Goal: Task Accomplishment & Management: Manage account settings

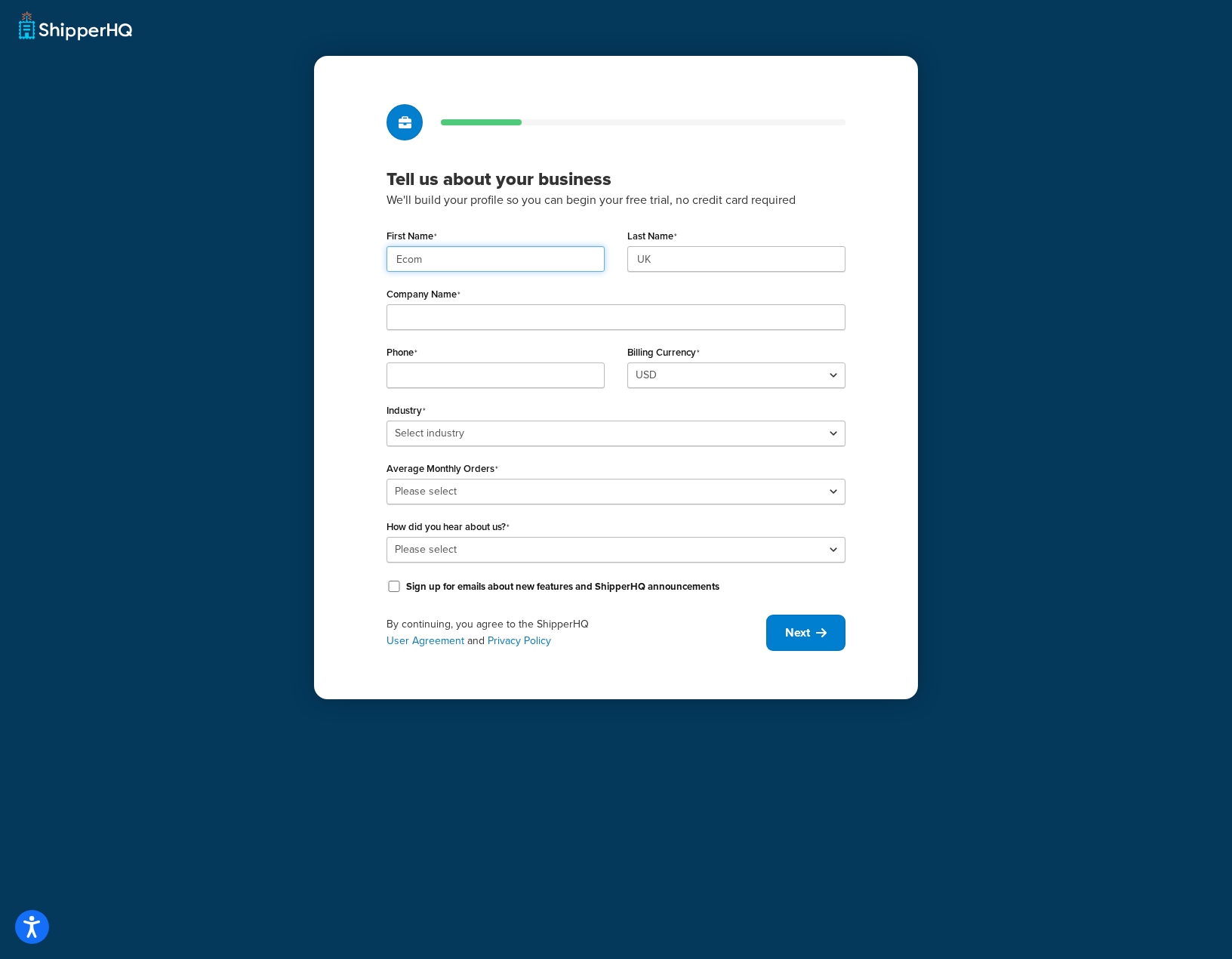
click at [497, 256] on input "Ecom" at bounding box center [495, 259] width 219 height 26
paste input "UMG"
type input "UMG"
click at [678, 259] on input "UK" at bounding box center [736, 259] width 219 height 26
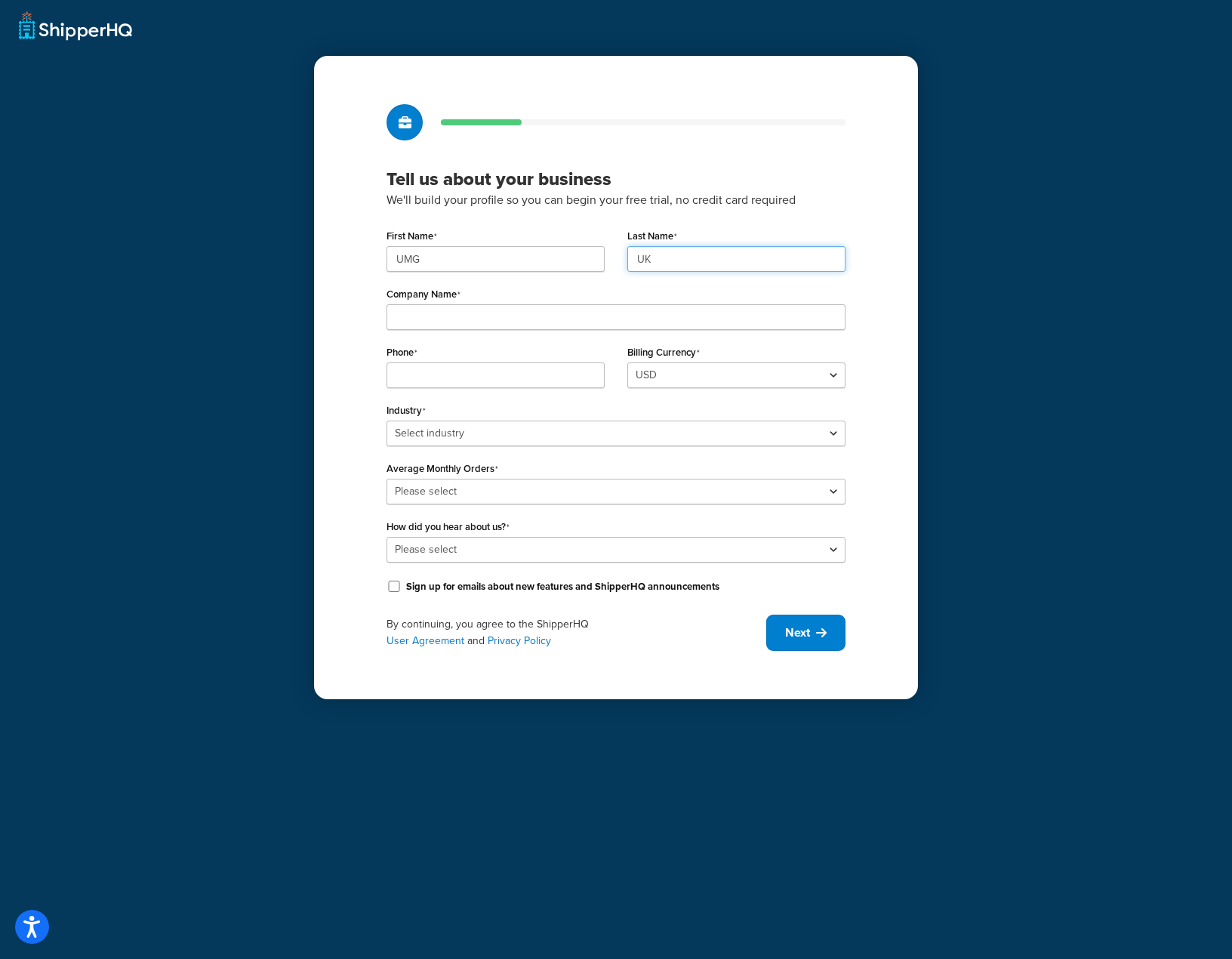
click at [678, 259] on input "UK" at bounding box center [736, 259] width 219 height 26
paste input "MG"
type input "UMG"
click at [560, 318] on input "Company Name" at bounding box center [616, 317] width 459 height 26
paste input "Universal Music Group"
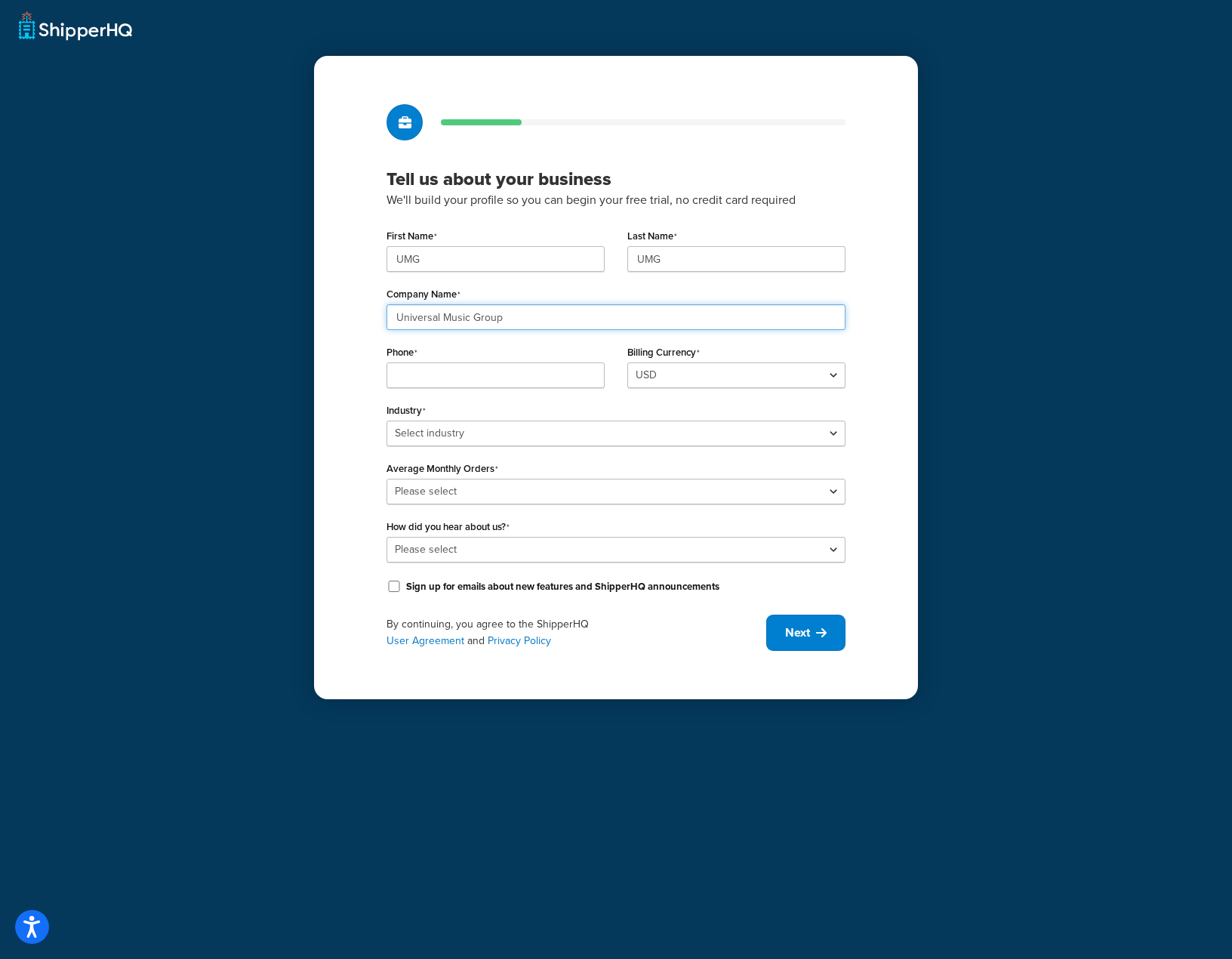
type input "Universal Music Group"
click at [408, 373] on input "Phone" at bounding box center [495, 375] width 219 height 26
paste input "08449137510"
type input "08449137510"
click at [535, 432] on select "Select industry Automotive Adult Agriculture Alcohol, Tobacco & CBD Arts & Craf…" at bounding box center [616, 433] width 459 height 26
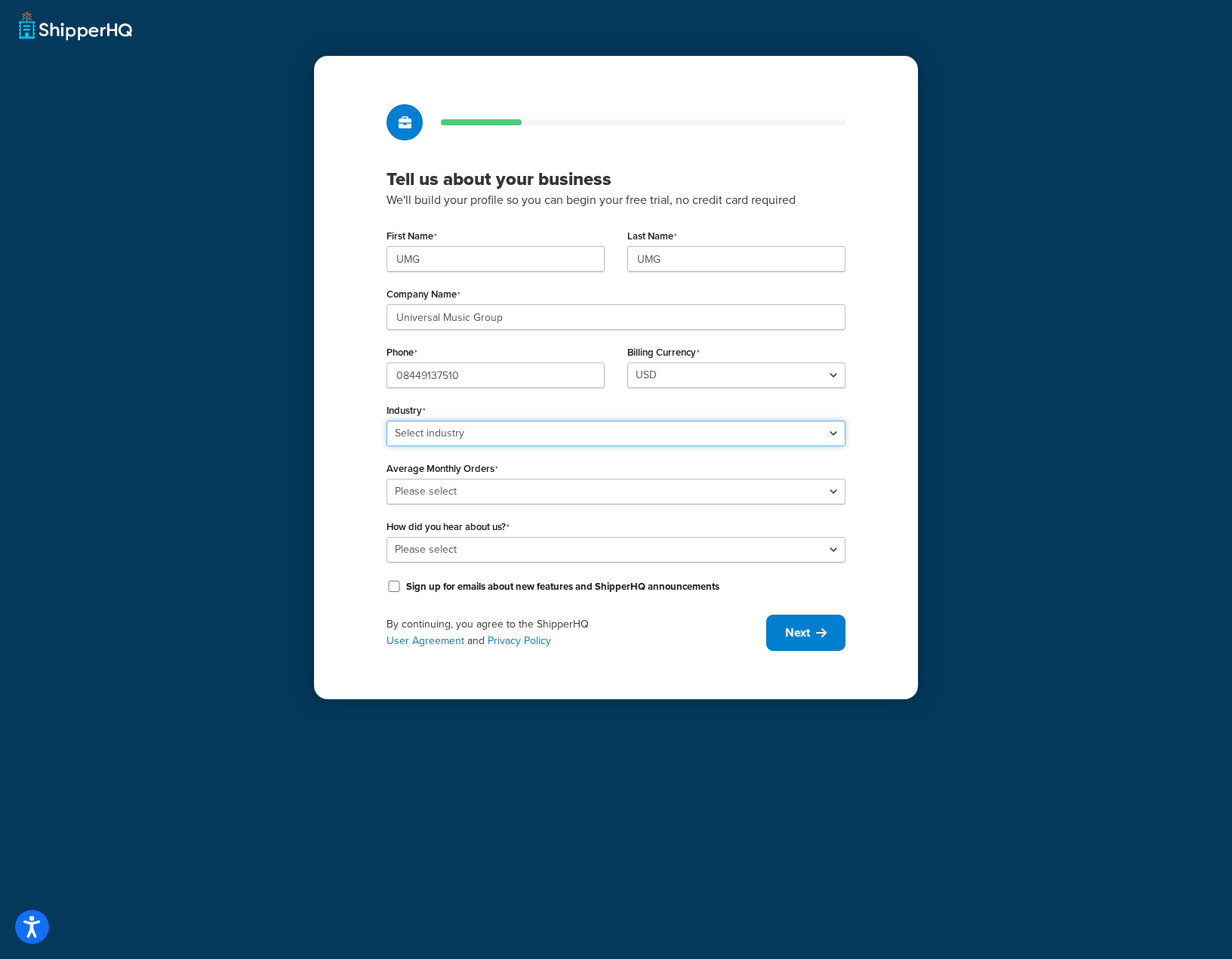
select select "7"
click at [386, 420] on select "Select industry Automotive Adult Agriculture Alcohol, Tobacco & CBD Arts & Craf…" at bounding box center [616, 433] width 459 height 26
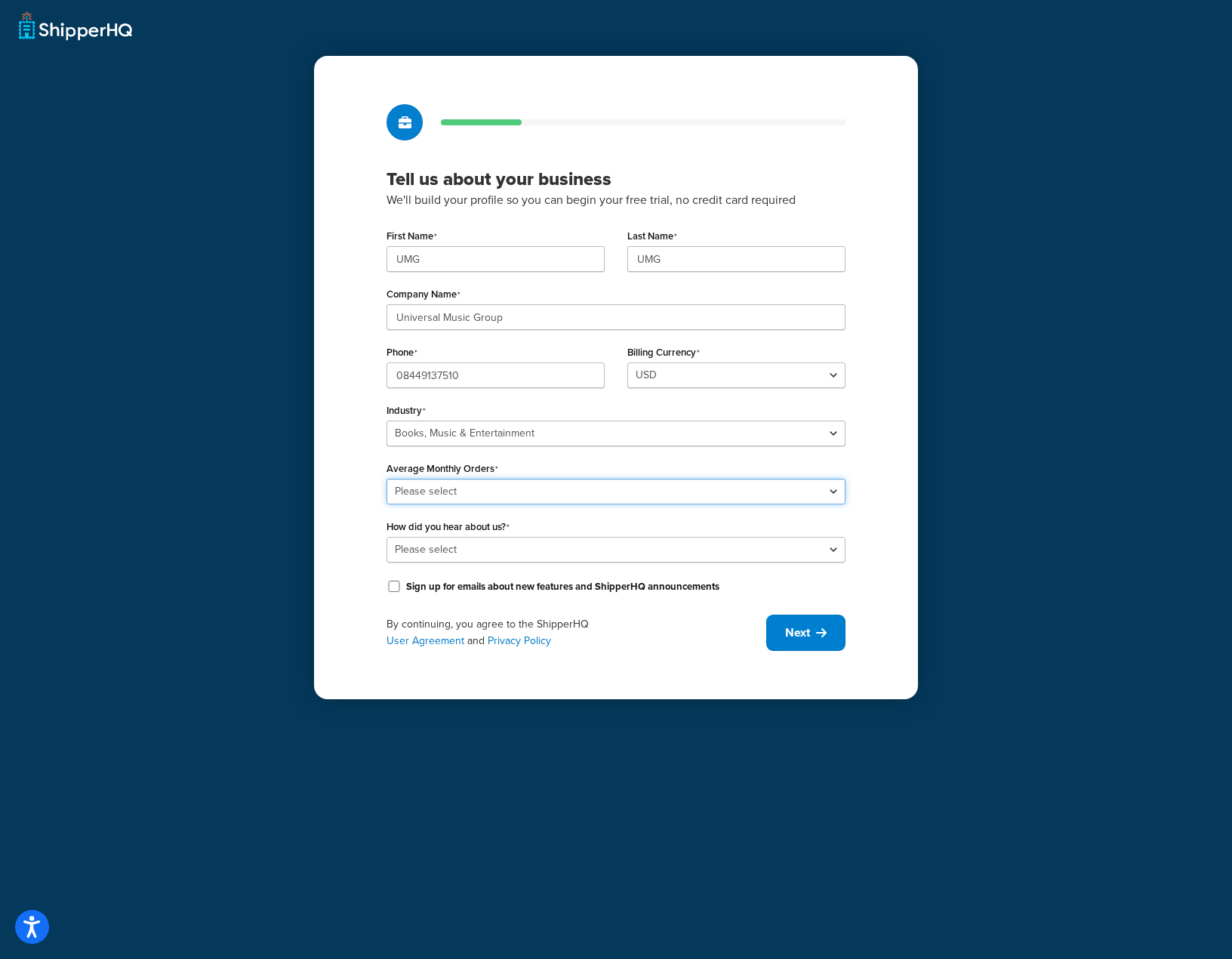
click at [682, 485] on select "Please select 0-500 501-1,000 1,001-10,000 10,001-20,000 Over 20,000" at bounding box center [616, 491] width 459 height 26
select select "5"
click at [386, 479] on select "Please select 0-500 501-1,000 1,001-10,000 10,001-20,000 Over 20,000" at bounding box center [616, 491] width 459 height 26
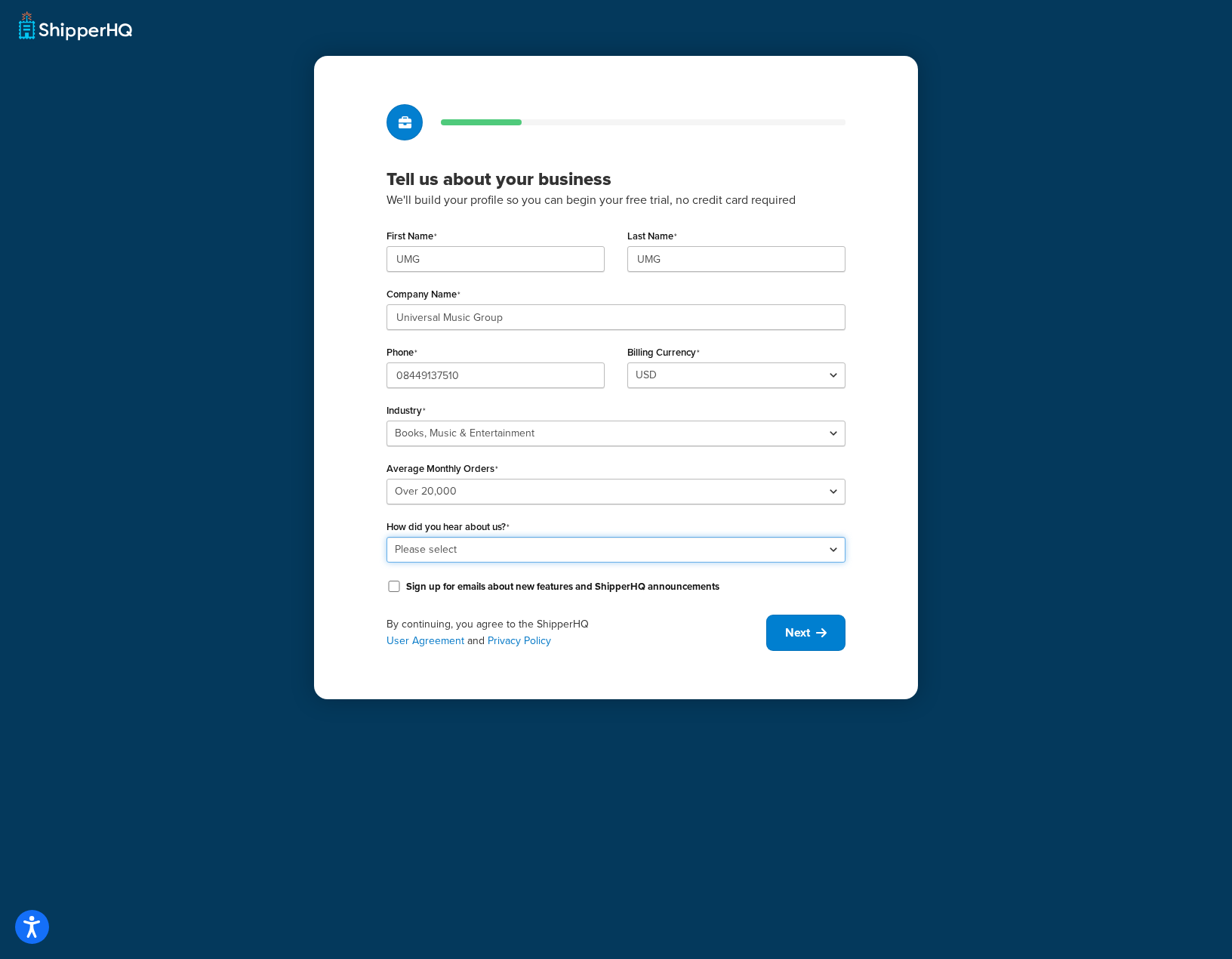
click at [800, 548] on select "Please select Online Search App Store or Marketplace Listing Referred by Agency…" at bounding box center [616, 550] width 459 height 26
select select "10"
click at [386, 537] on select "Please select Online Search App Store or Marketplace Listing Referred by Agency…" at bounding box center [616, 550] width 459 height 26
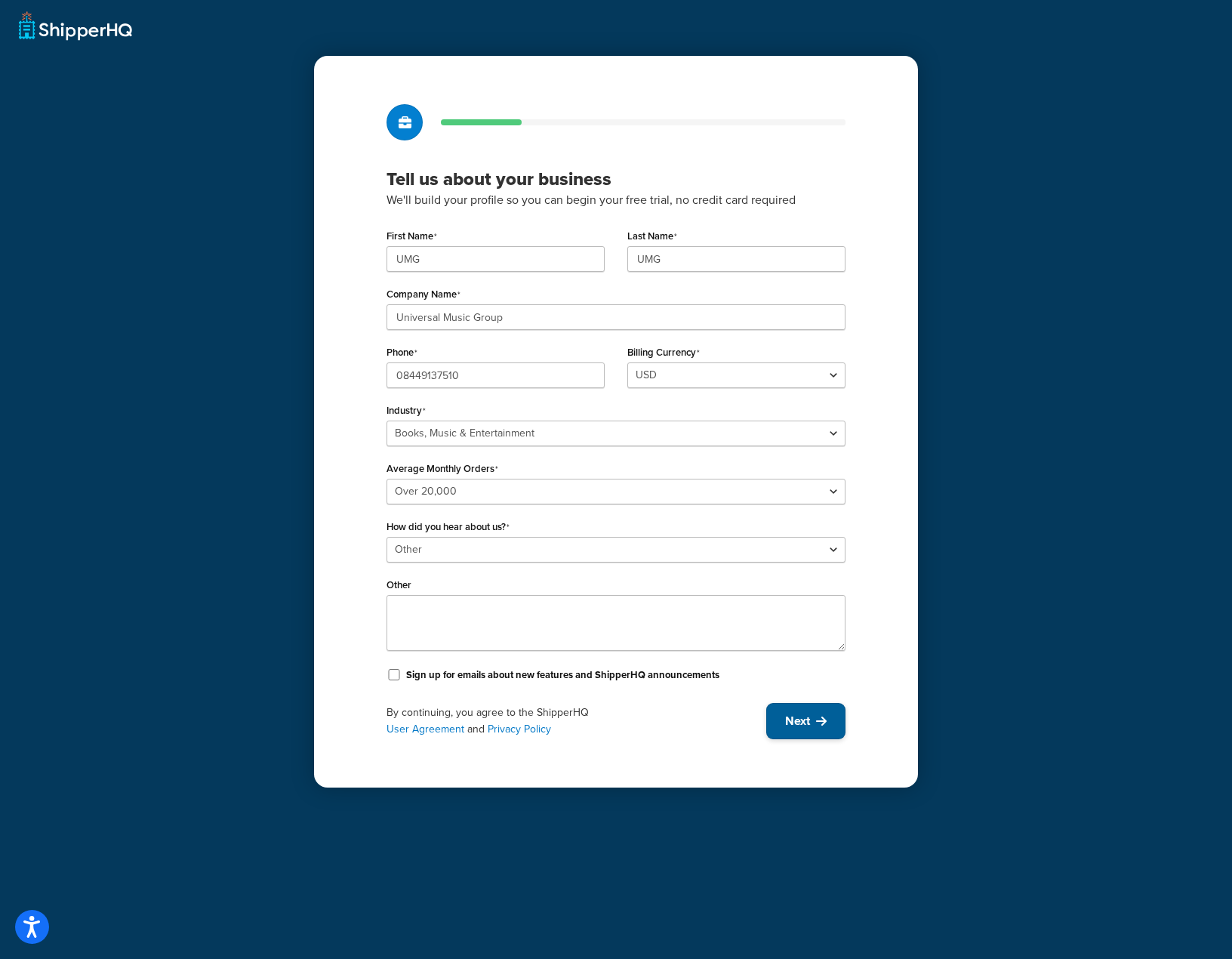
click at [807, 722] on span "Next" at bounding box center [797, 721] width 25 height 17
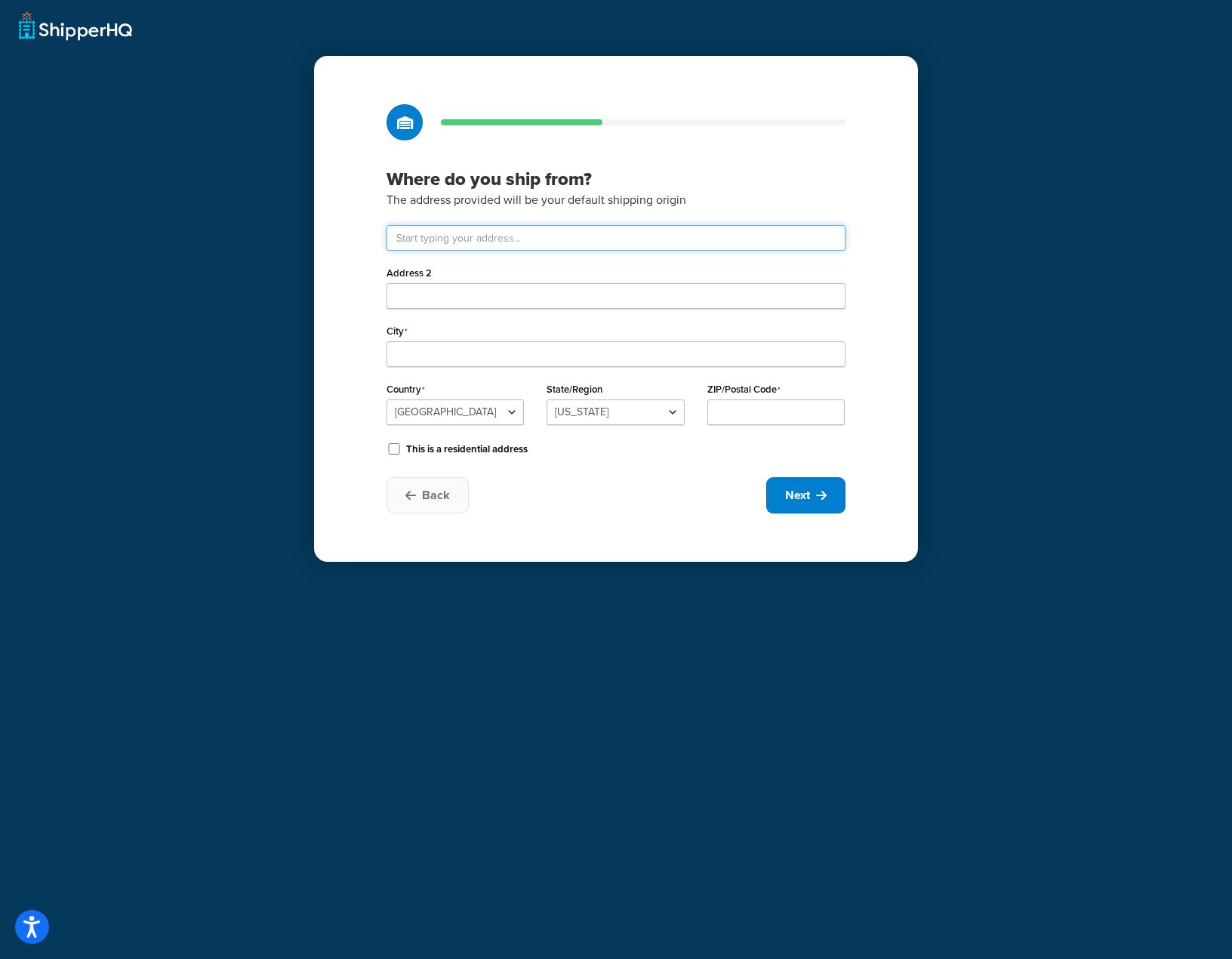
click at [544, 235] on input "text" at bounding box center [616, 238] width 459 height 26
type input "Drayton Field Industrial Estate"
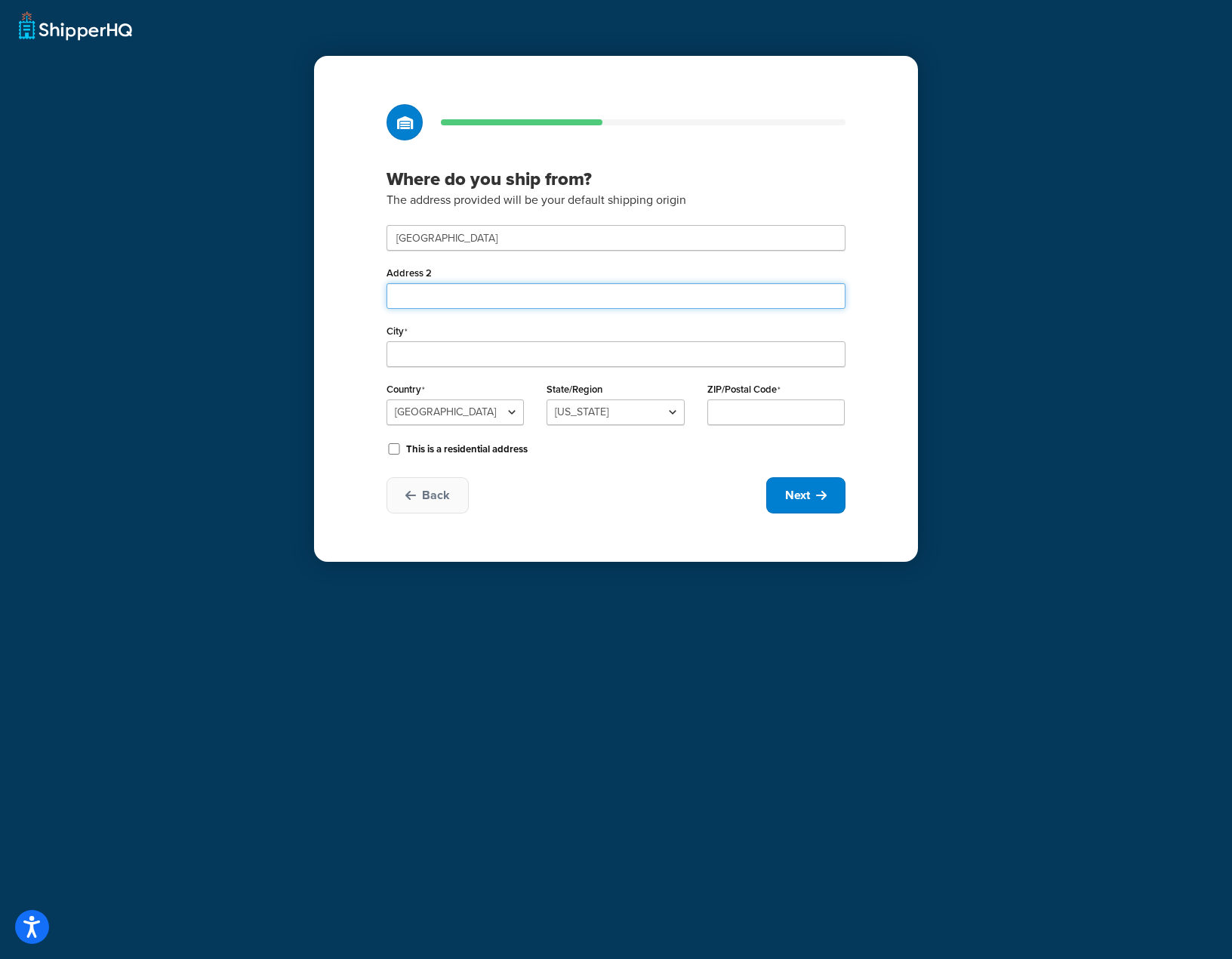
type input "Nasmyth Road"
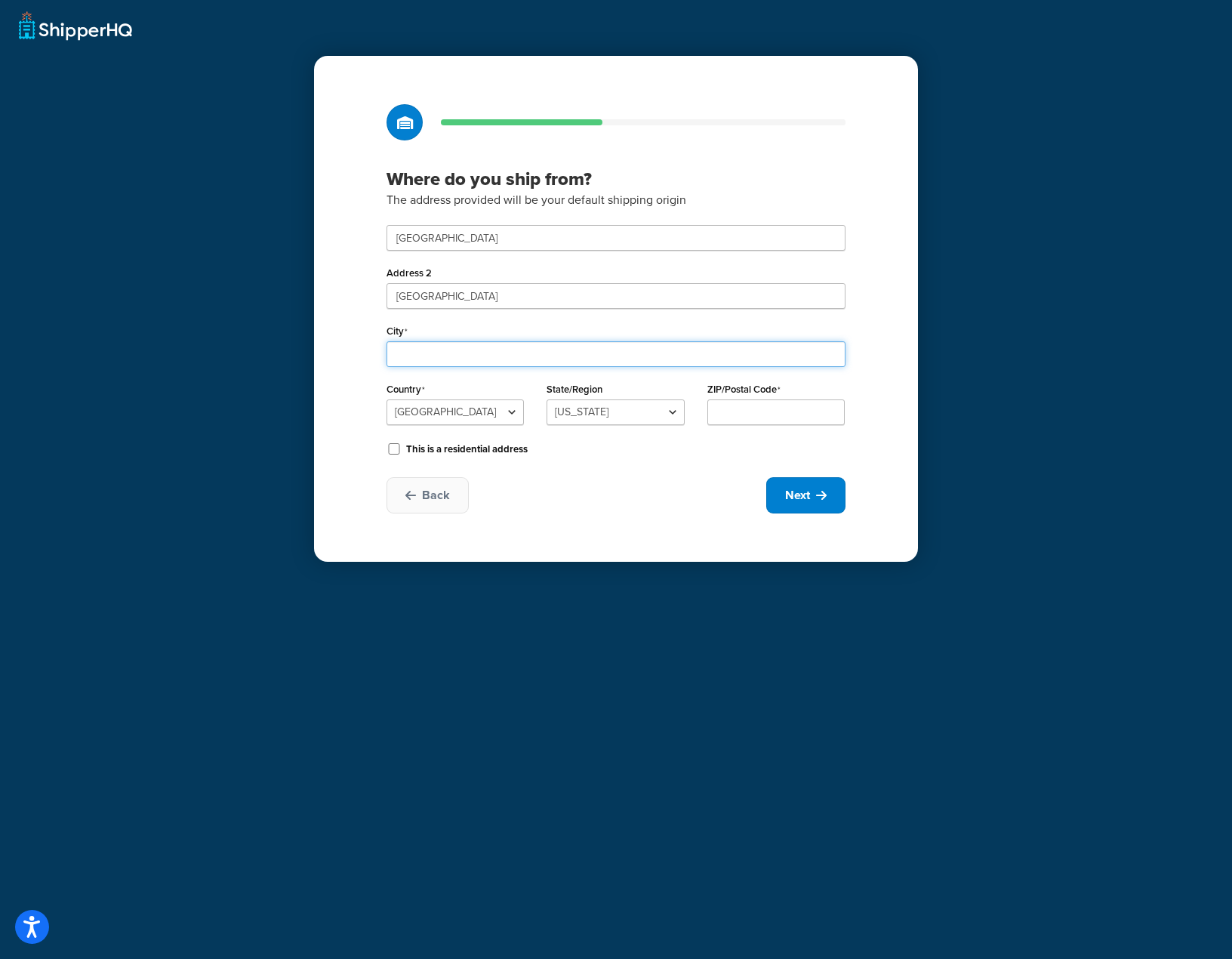
type input "Daventry"
select select "1226"
type input "NN11 8NF"
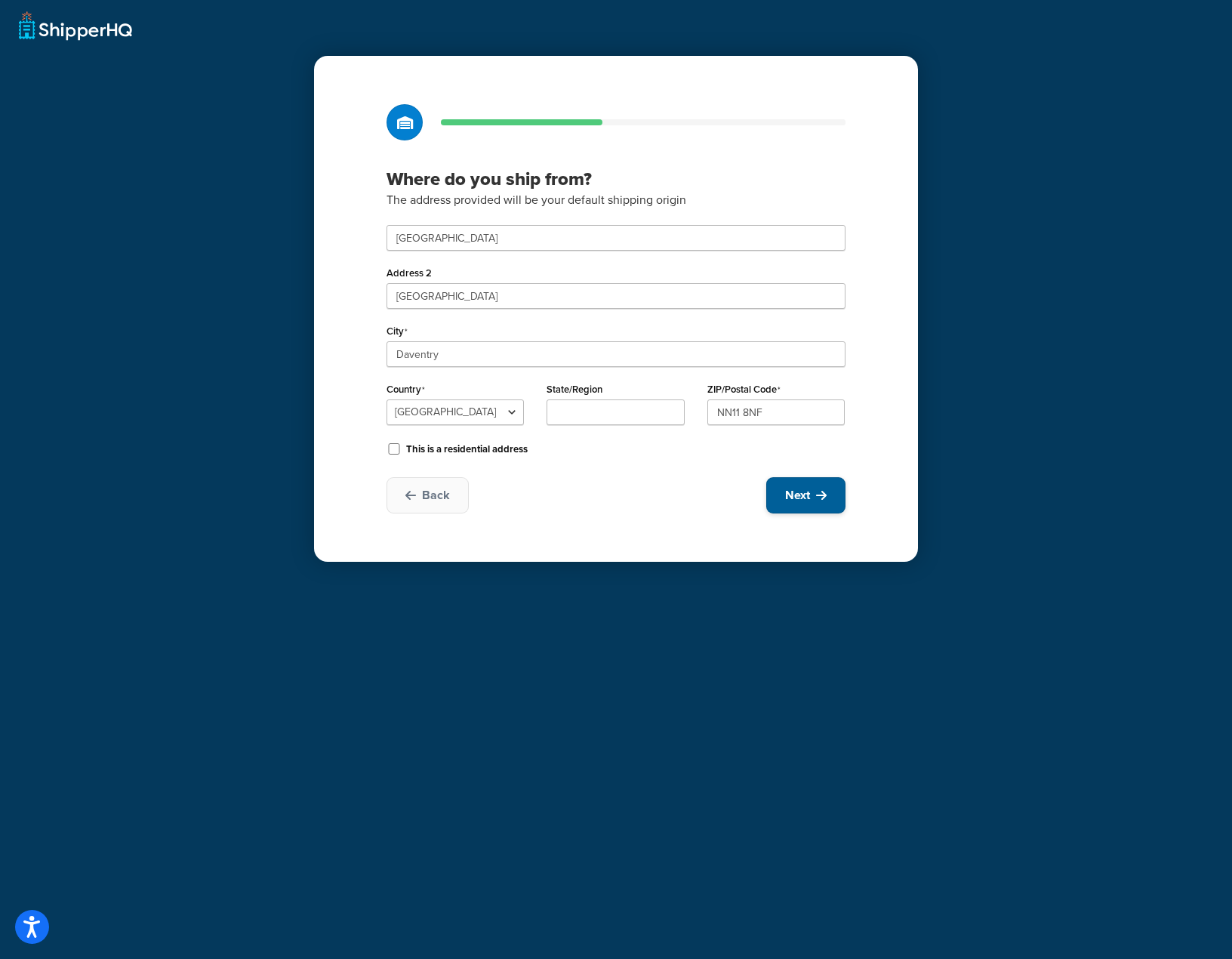
click at [800, 498] on span "Next" at bounding box center [797, 495] width 25 height 17
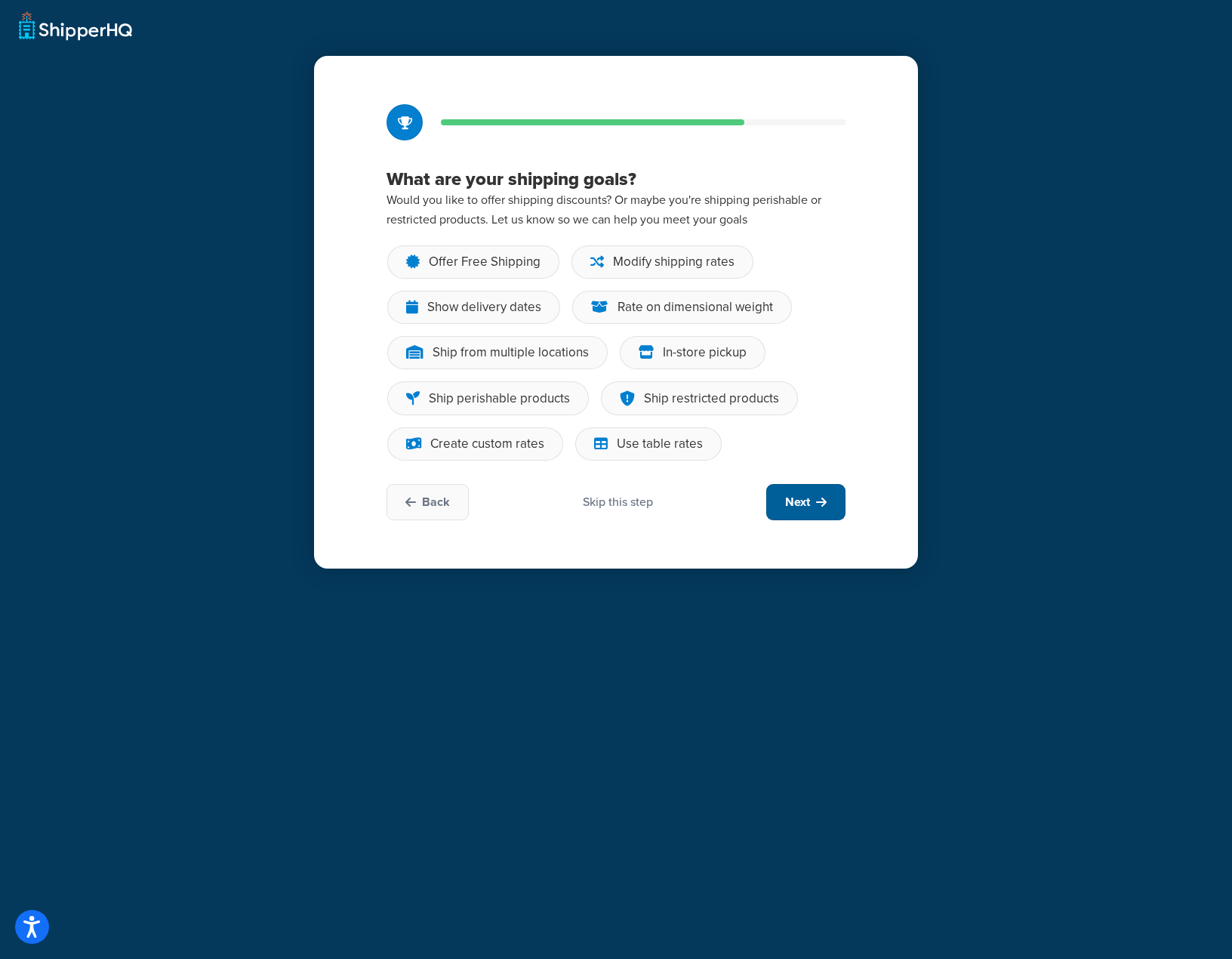
click at [800, 498] on span "Next" at bounding box center [797, 502] width 25 height 17
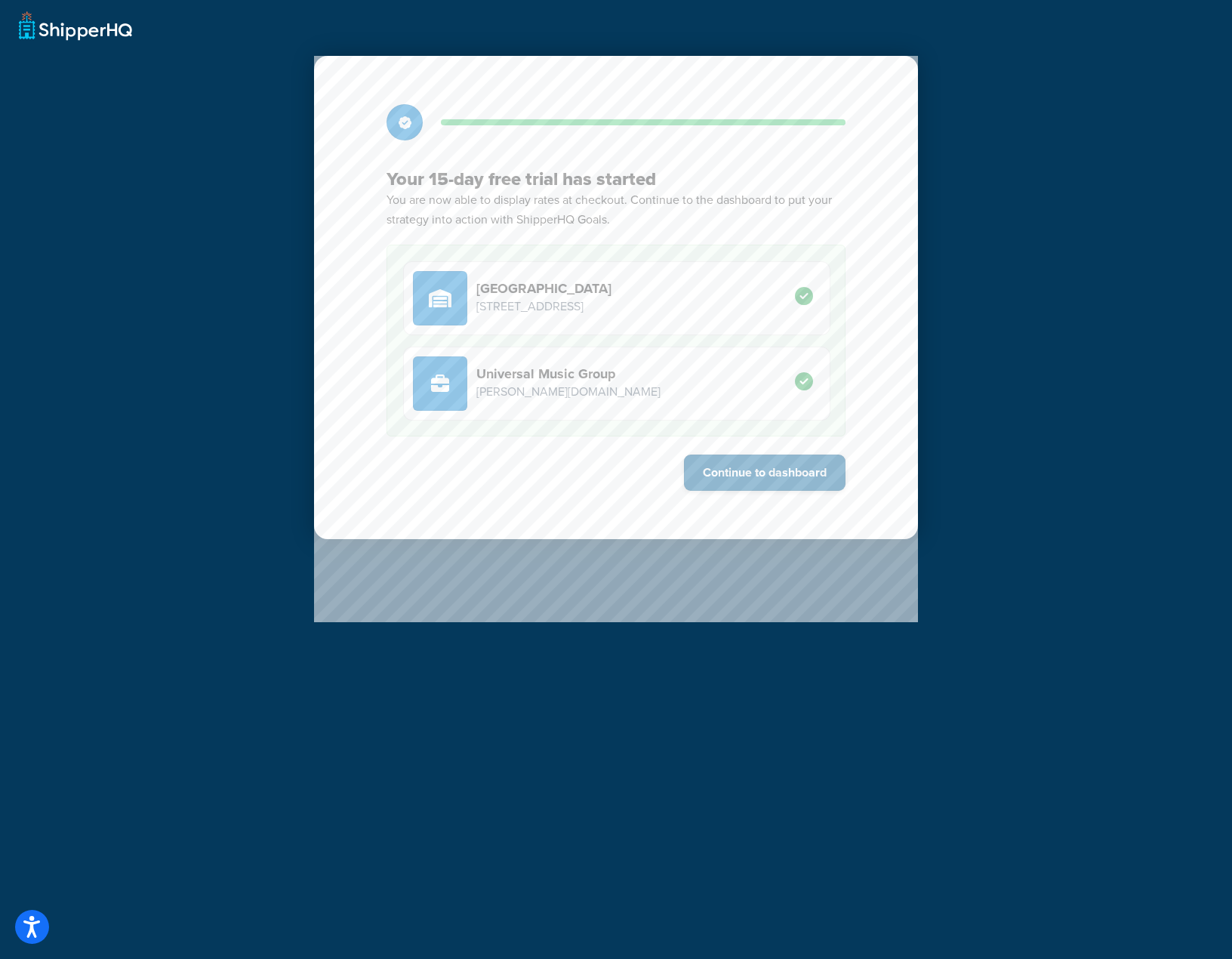
click at [798, 473] on button "Continue to dashboard" at bounding box center [764, 472] width 161 height 36
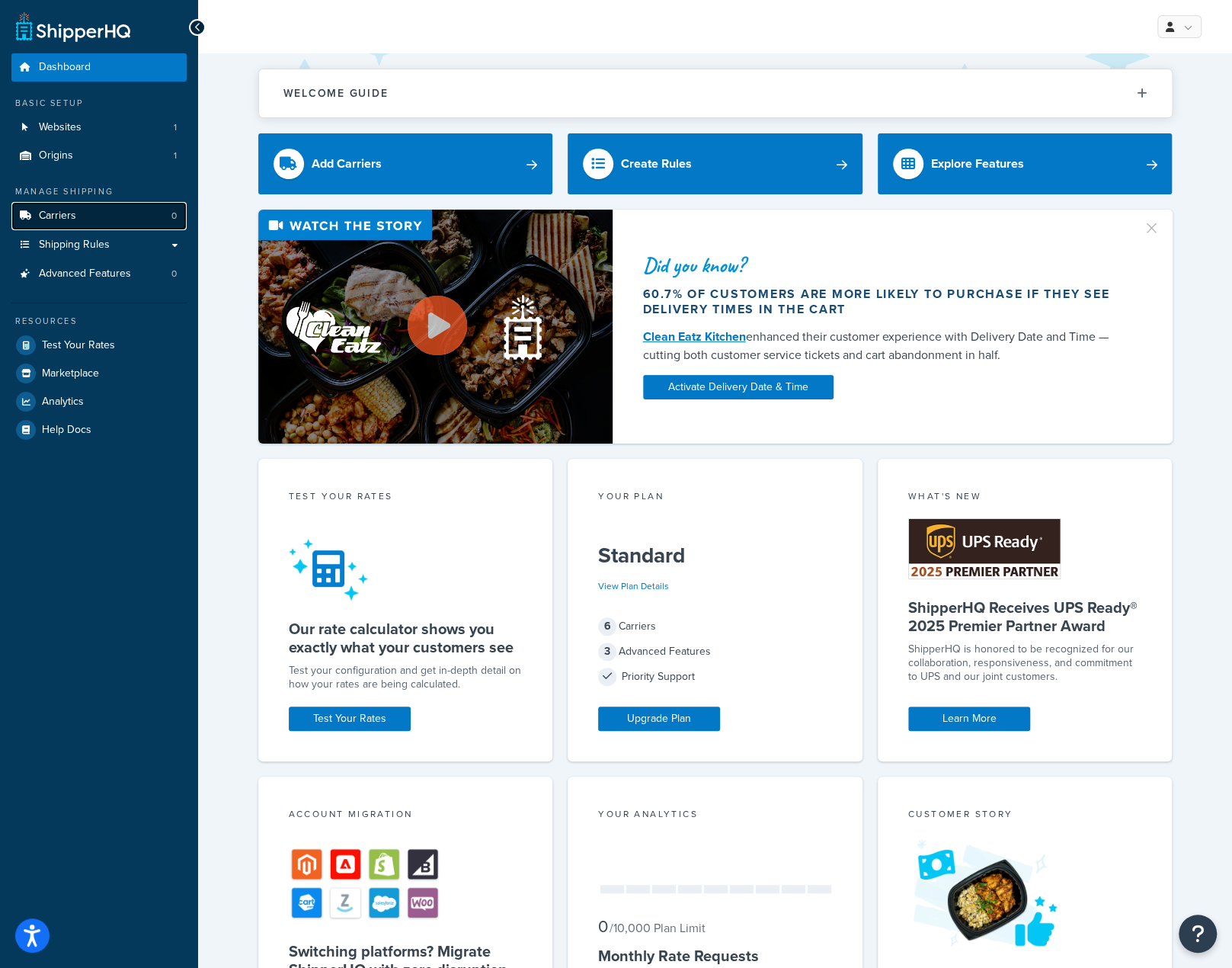
click at [68, 219] on span "Carriers" at bounding box center [58, 216] width 37 height 13
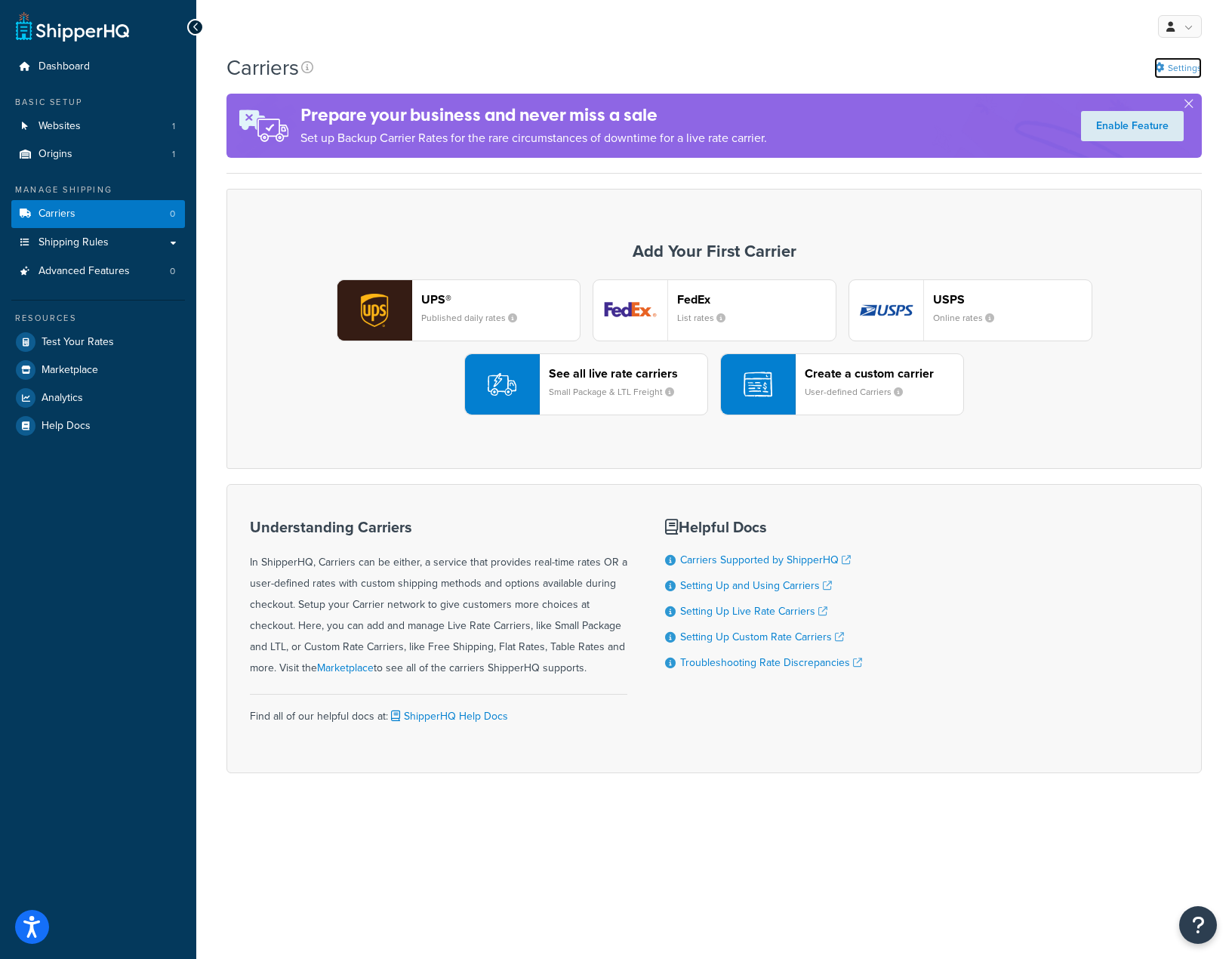
click at [1181, 65] on link "Settings" at bounding box center [1179, 67] width 48 height 21
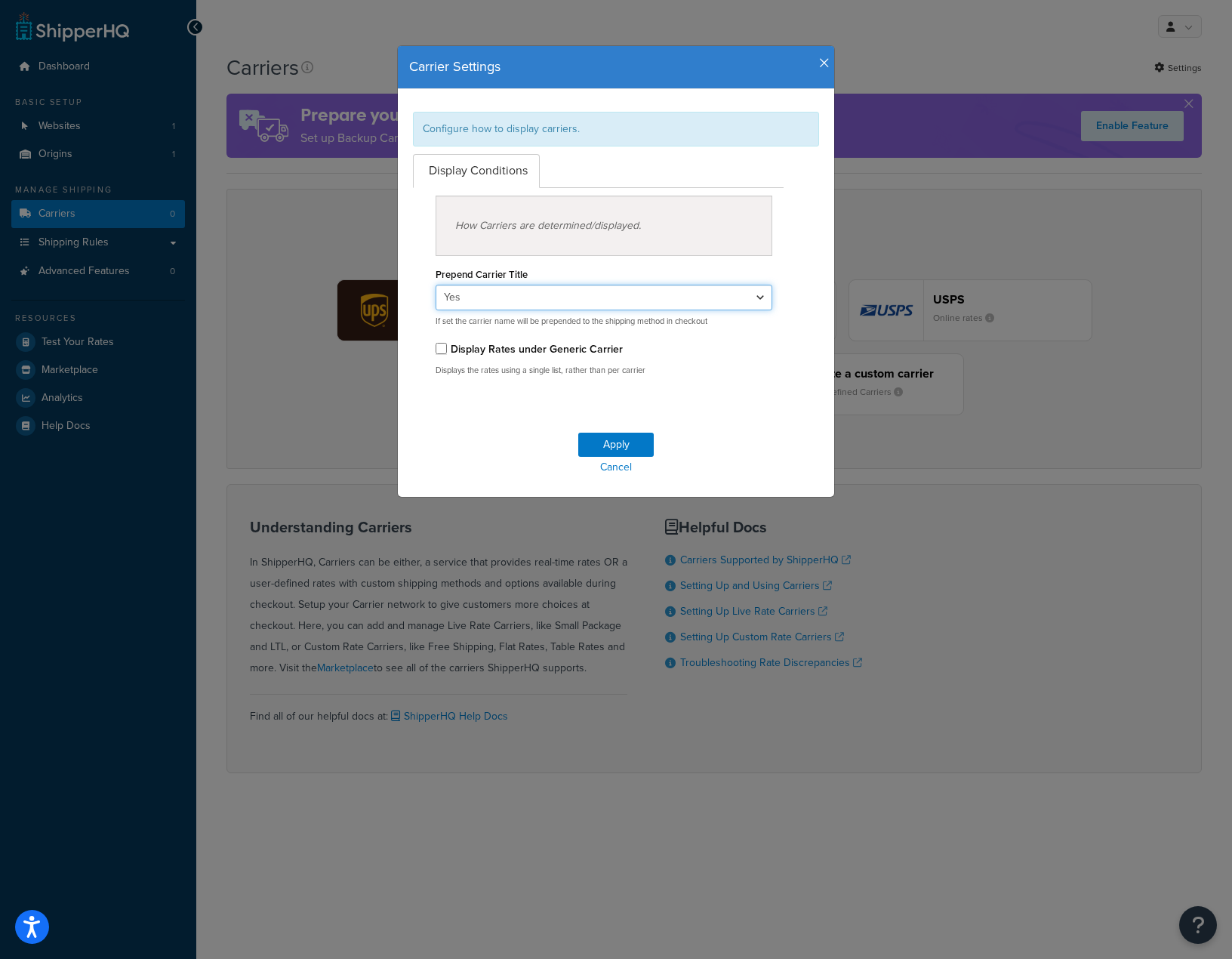
click at [751, 298] on select "Yes No" at bounding box center [603, 298] width 337 height 26
select select "false"
click at [435, 285] on select "Yes No" at bounding box center [603, 298] width 337 height 26
click at [622, 443] on button "Apply" at bounding box center [616, 444] width 76 height 24
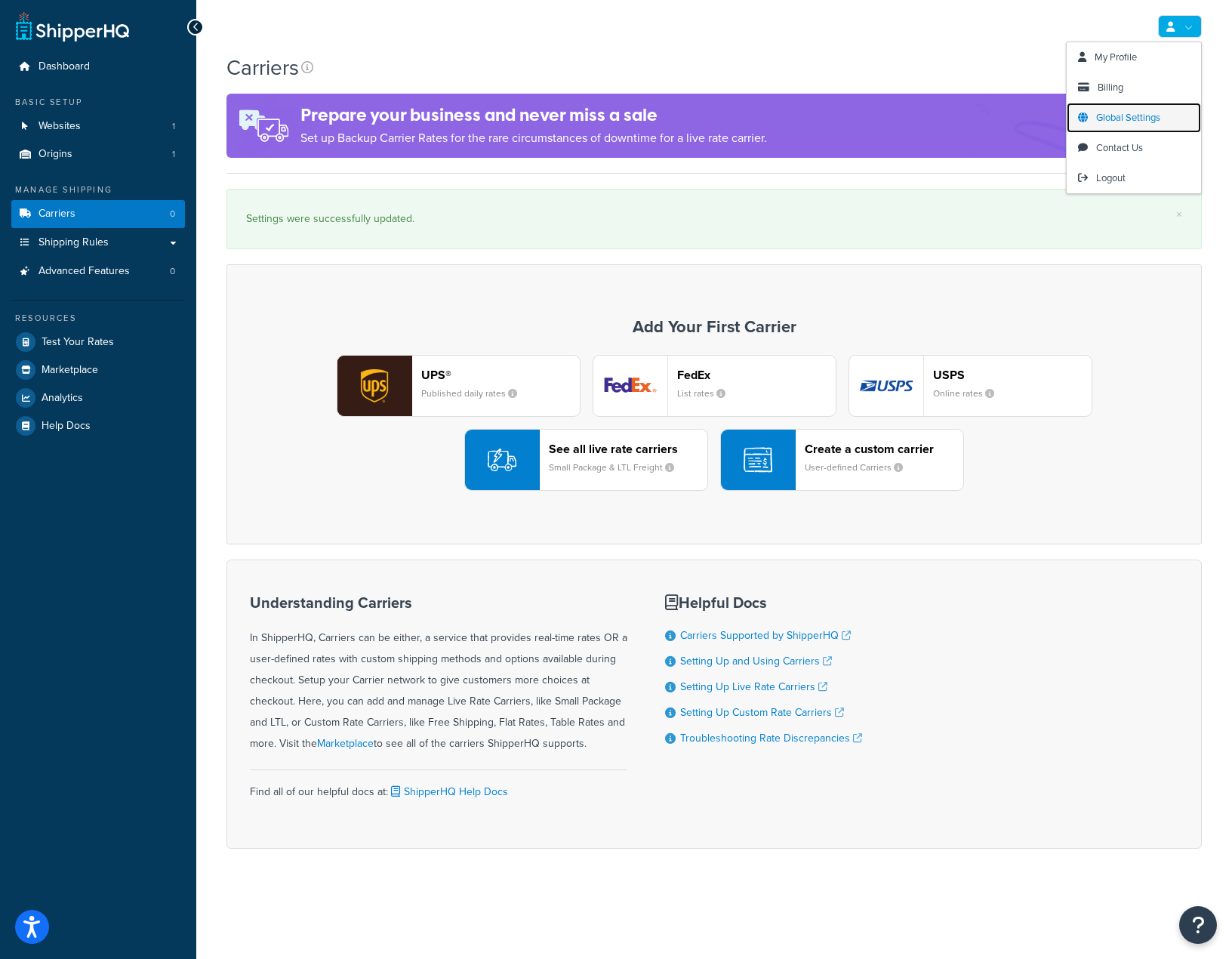
click at [1154, 119] on span "Global Settings" at bounding box center [1129, 118] width 65 height 15
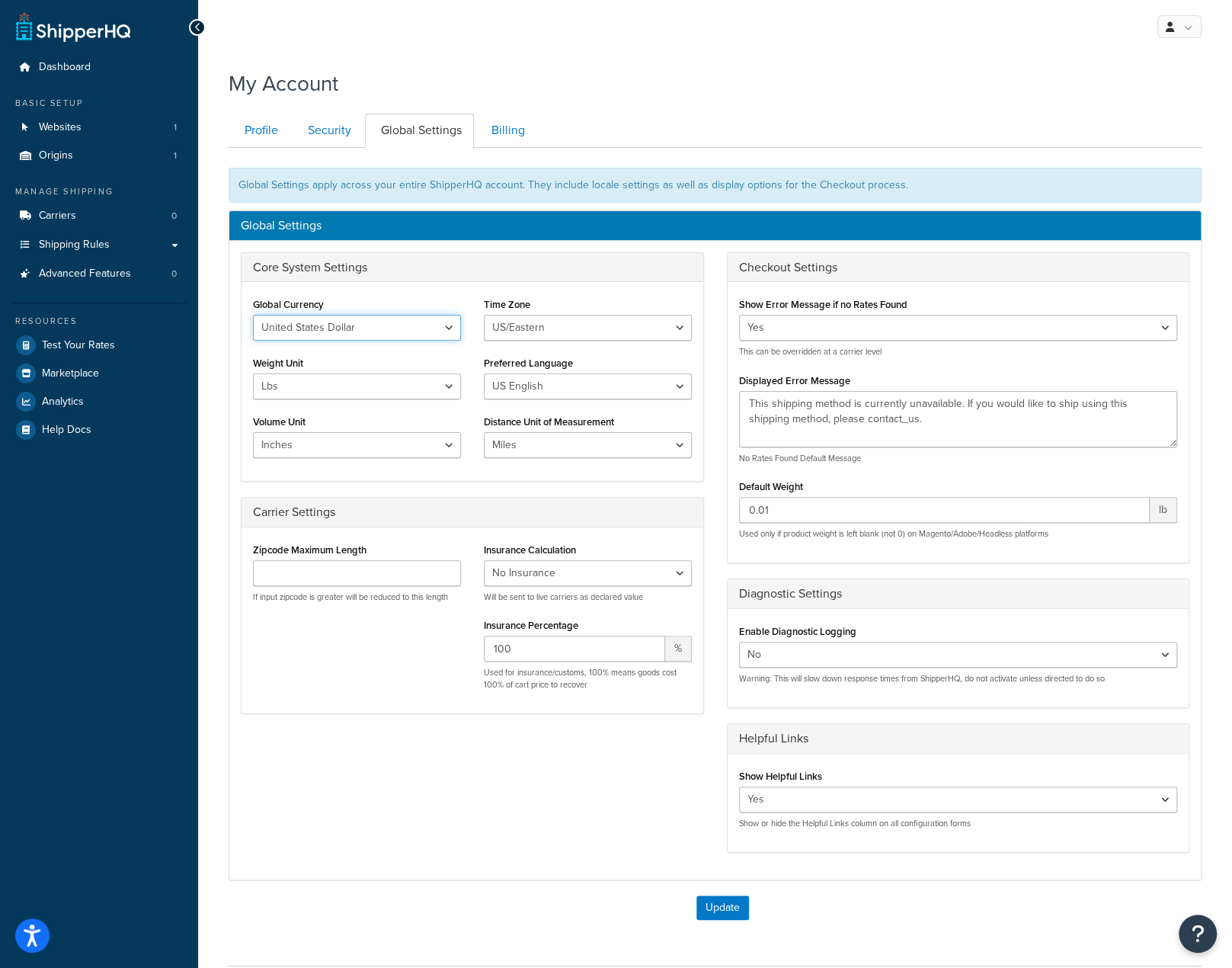
click at [440, 332] on select "United States Dollar Euro British Pound Australian Dollar Canadian Dollar Japan…" at bounding box center [356, 328] width 208 height 26
select select "GBP"
click at [253, 315] on select "United States Dollar Euro British Pound Australian Dollar Canadian Dollar Japan…" at bounding box center [356, 328] width 208 height 26
click at [531, 332] on select "[GEOGRAPHIC_DATA]/[US_STATE] [GEOGRAPHIC_DATA]/[US_STATE] [GEOGRAPHIC_DATA]/[GE…" at bounding box center [587, 328] width 208 height 26
select select "Europe/[GEOGRAPHIC_DATA]"
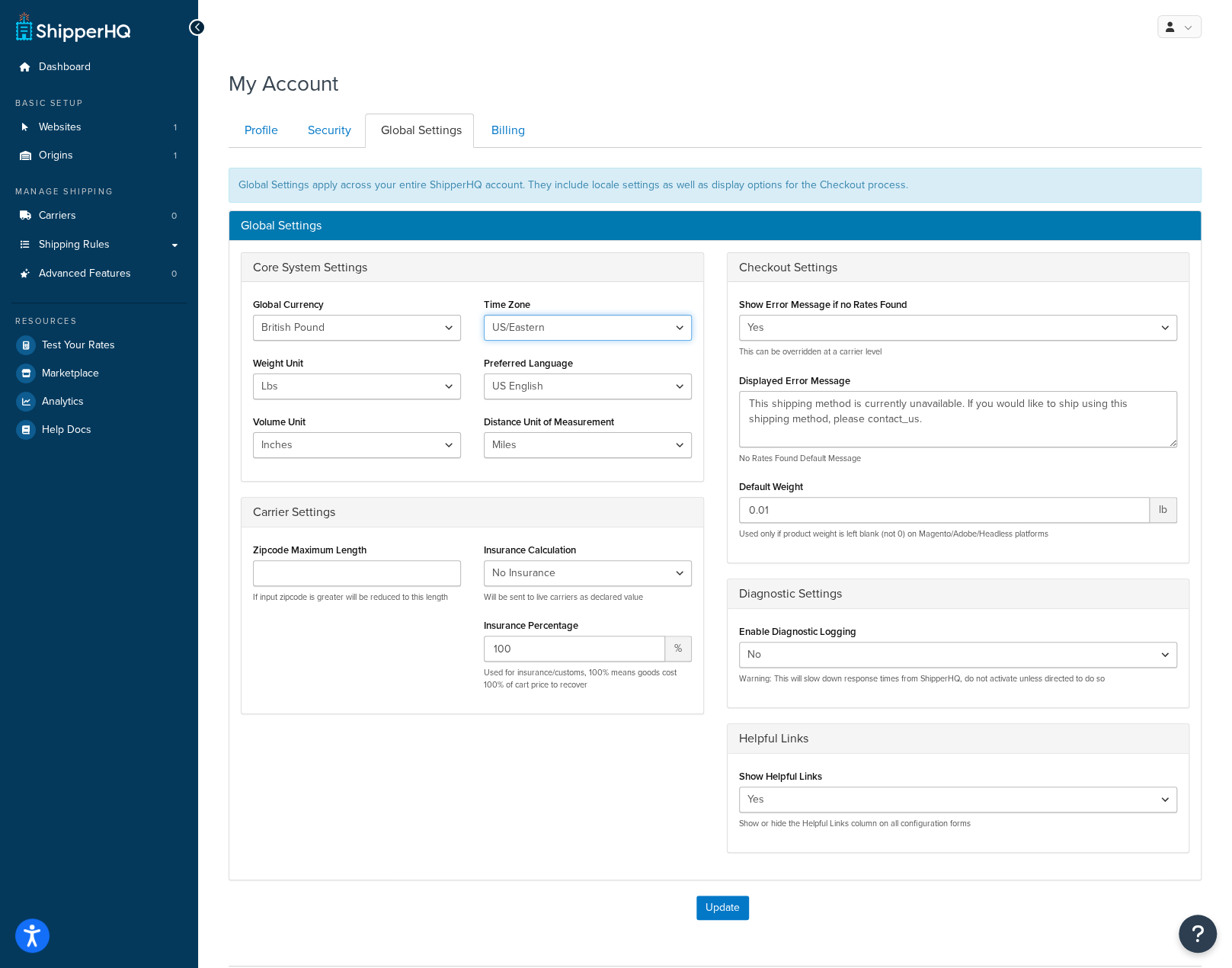
click at [484, 315] on select "[GEOGRAPHIC_DATA]/[US_STATE] [GEOGRAPHIC_DATA]/[US_STATE] [GEOGRAPHIC_DATA]/[GE…" at bounding box center [587, 328] width 208 height 26
click at [451, 386] on select "Lbs Kgs" at bounding box center [356, 386] width 208 height 26
select select "kg"
click at [253, 373] on select "Lbs Kgs" at bounding box center [356, 386] width 208 height 26
click at [556, 394] on select "US English British English" at bounding box center [587, 386] width 208 height 26
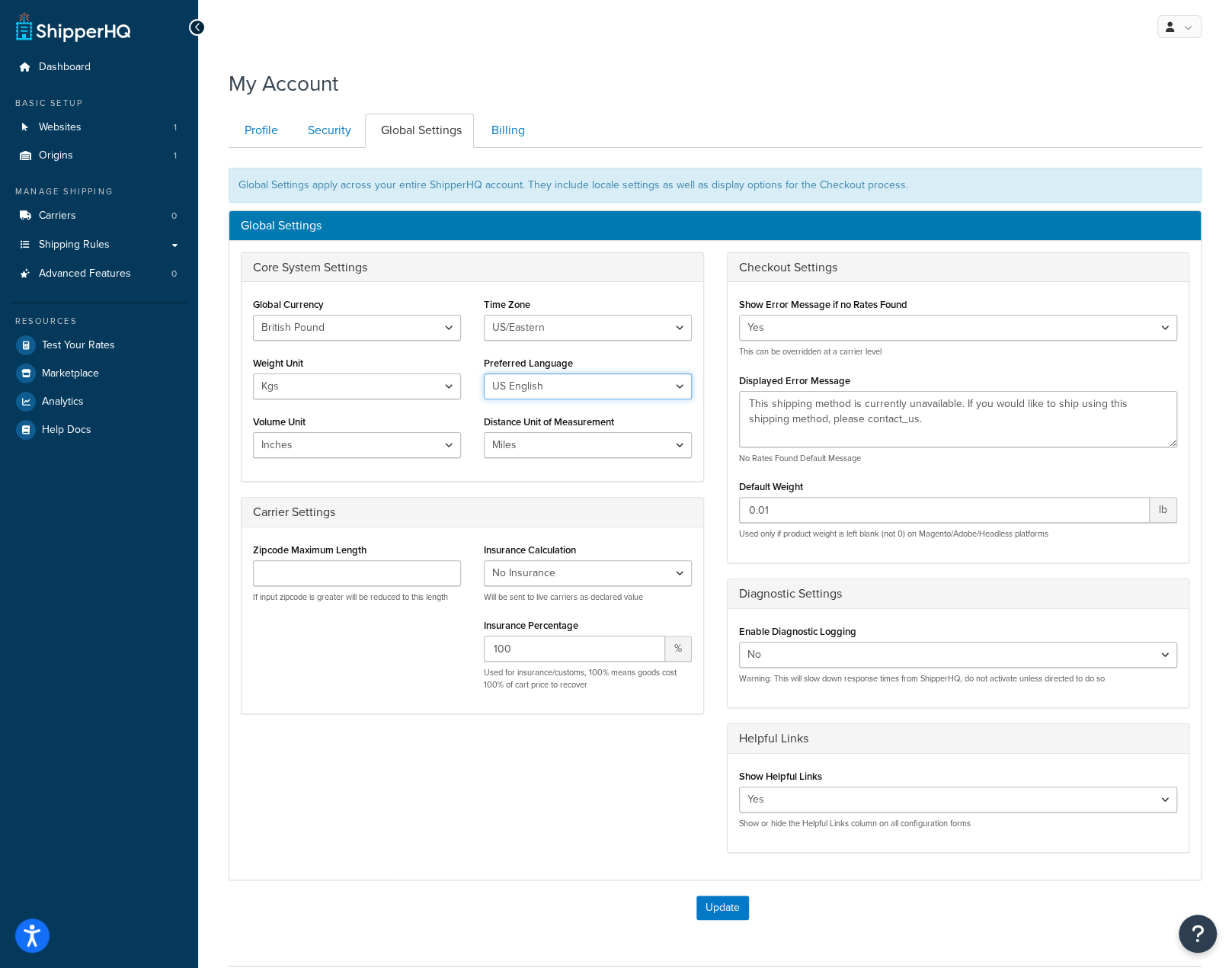
select select "en-[GEOGRAPHIC_DATA]"
click at [484, 373] on select "US English British English" at bounding box center [587, 386] width 208 height 26
click at [446, 448] on select "Inches Centimetres Feet Yards Metres" at bounding box center [356, 445] width 208 height 26
select select "cm"
click at [253, 432] on select "Inches Centimetres Feet Yards Metres" at bounding box center [356, 445] width 208 height 26
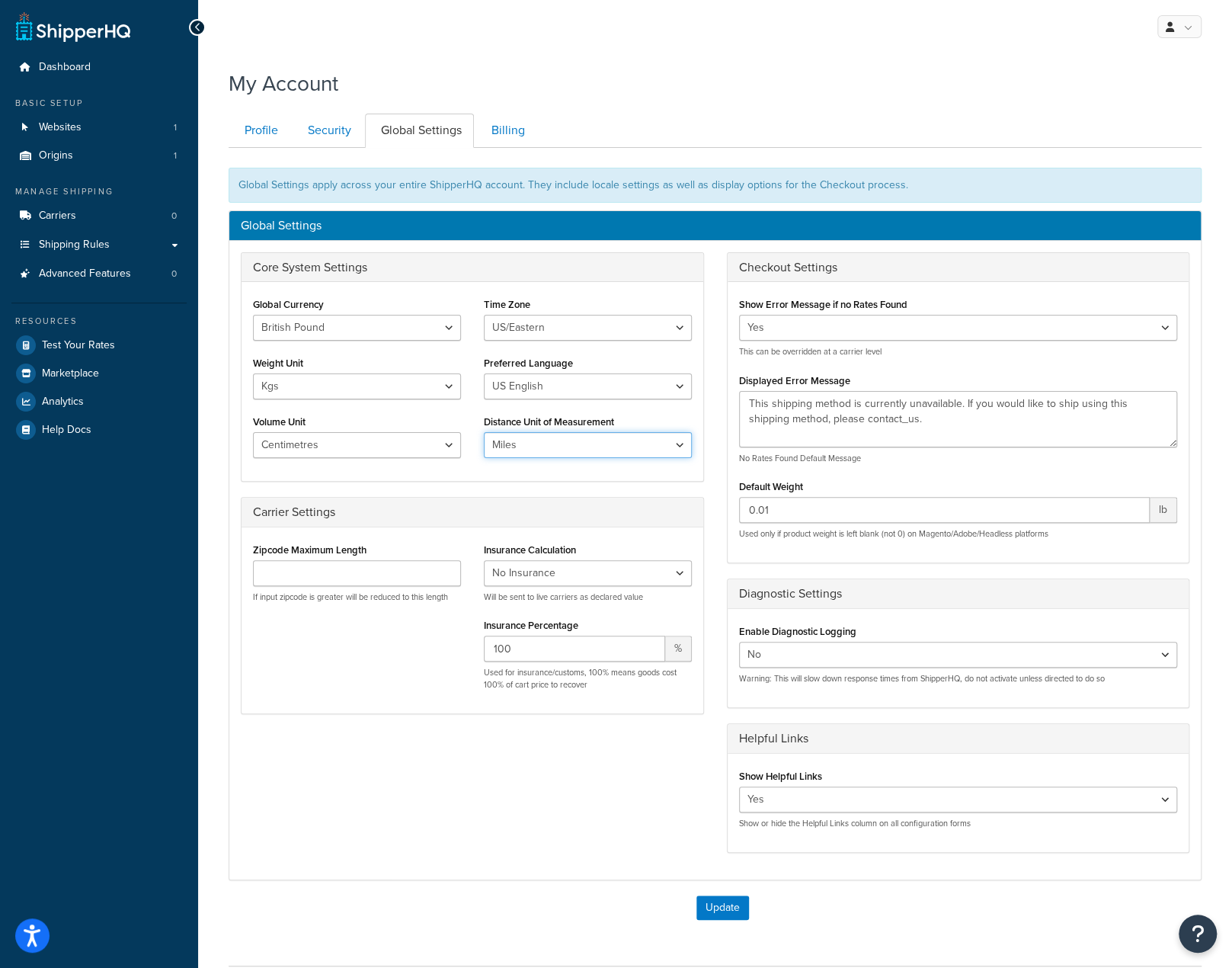
click at [528, 445] on select "Miles Kilometers" at bounding box center [587, 445] width 208 height 26
click at [457, 468] on div "Global Currency United States Dollar Euro British Pound Australian Dollar Canad…" at bounding box center [473, 382] width 462 height 199
click at [720, 904] on button "Update" at bounding box center [722, 908] width 52 height 24
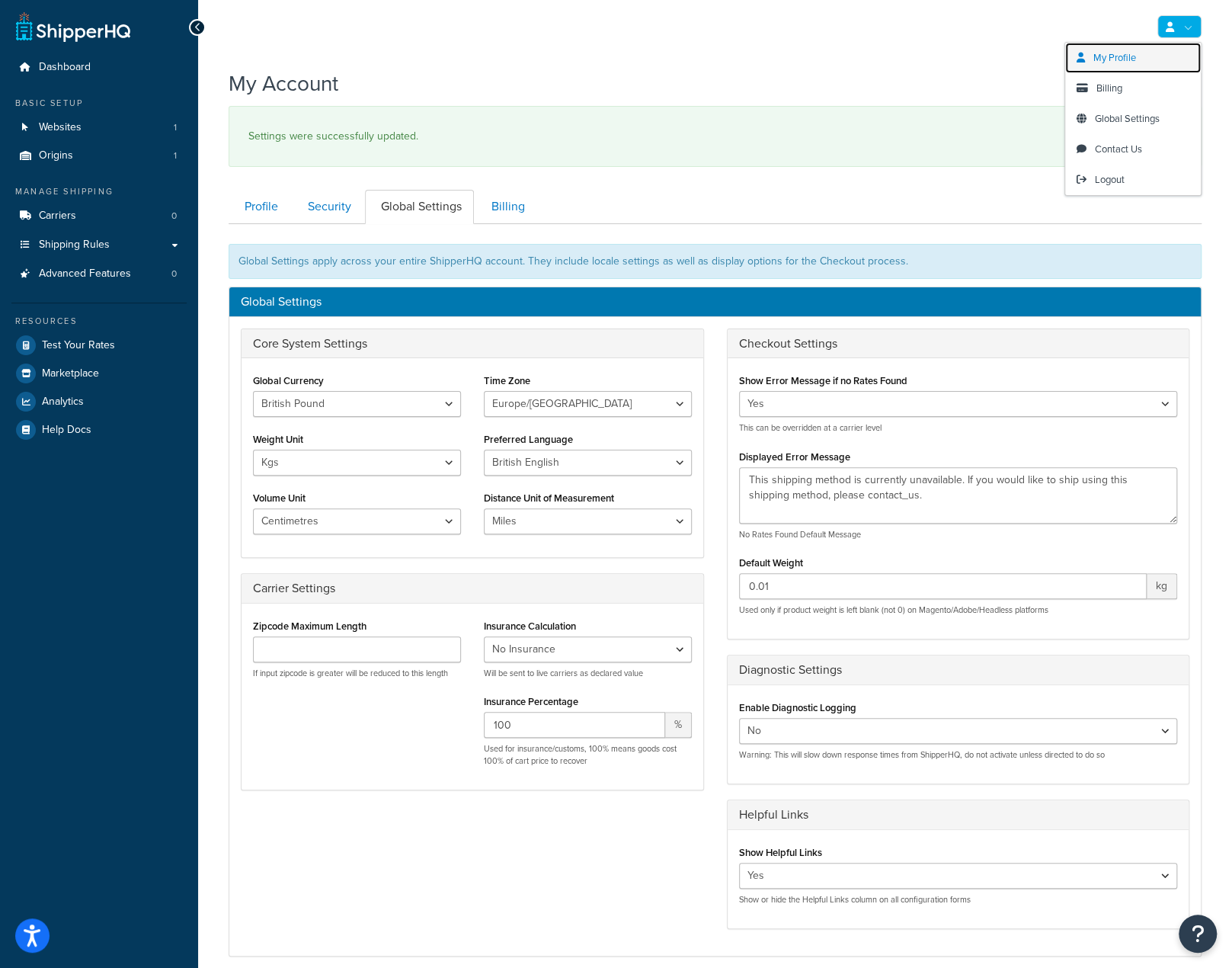
click at [1132, 60] on span "My Profile" at bounding box center [1115, 58] width 43 height 15
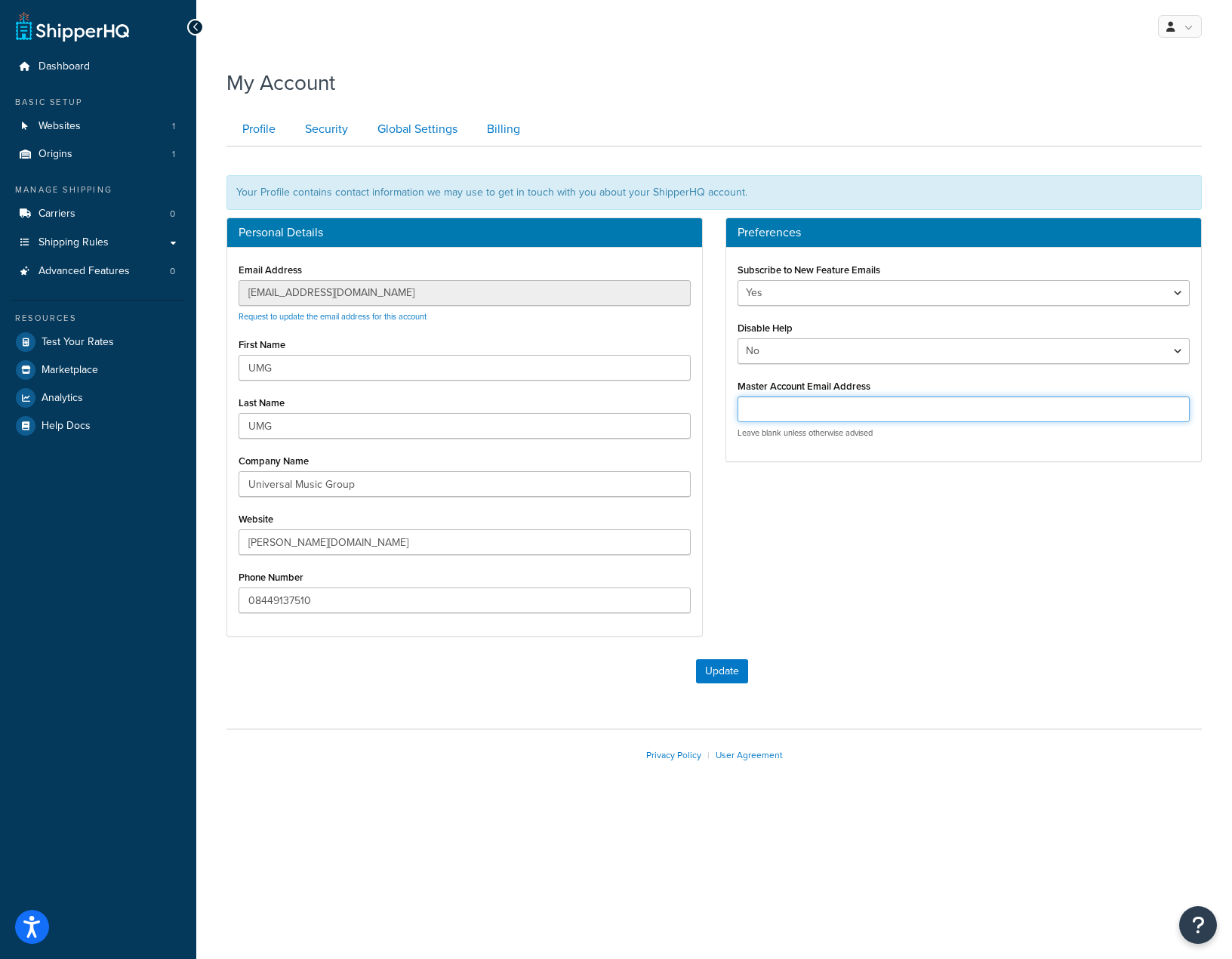
click at [889, 401] on input "Master Account Email Address" at bounding box center [964, 409] width 452 height 26
paste input "[EMAIL_ADDRESS][DOMAIN_NAME]"
type input "[EMAIL_ADDRESS][DOMAIN_NAME]"
click at [725, 672] on button "Update" at bounding box center [722, 671] width 52 height 24
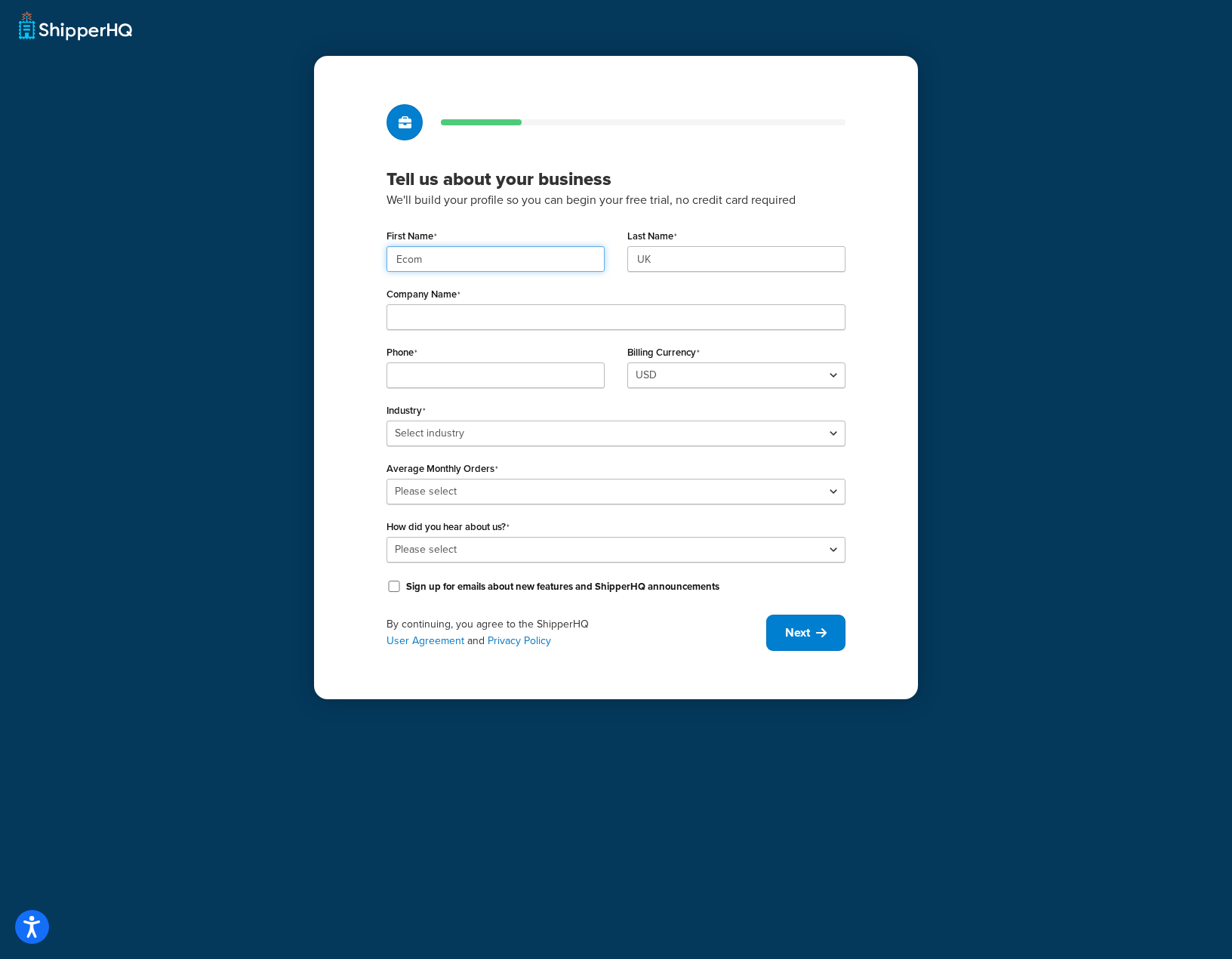
click at [519, 265] on input "Ecom" at bounding box center [495, 259] width 219 height 26
paste input "UMG"
type input "UMG"
click at [672, 262] on input "UK" at bounding box center [736, 259] width 219 height 26
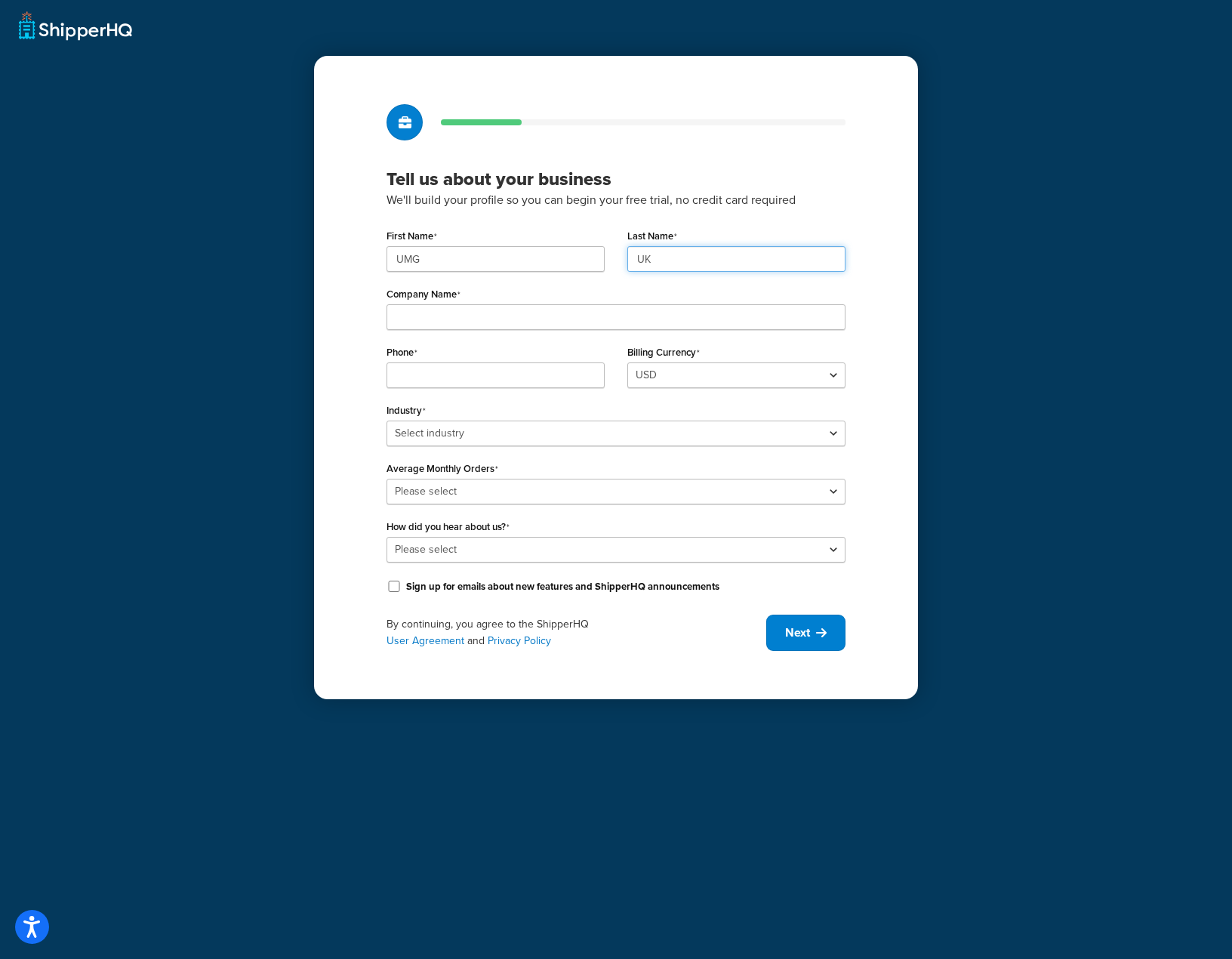
click at [672, 262] on input "UK" at bounding box center [736, 259] width 219 height 26
paste input "MG"
type input "UMG"
click at [656, 309] on input "Company Name" at bounding box center [616, 317] width 459 height 26
paste input "Universal Music Group"
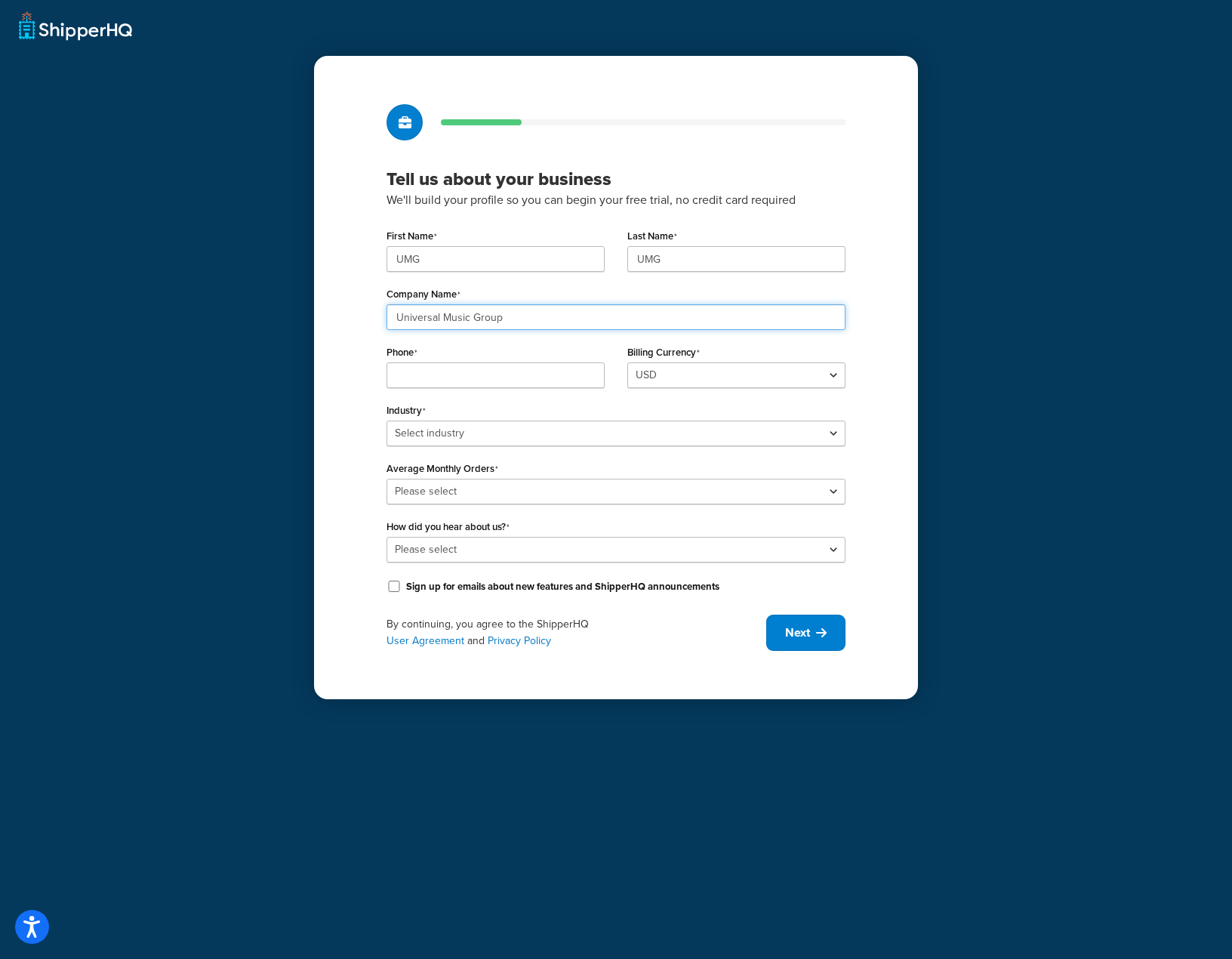
type input "Universal Music Group"
click at [467, 373] on input "Phone" at bounding box center [495, 375] width 219 height 26
paste input "08449137510"
type input "08449137510"
click at [665, 438] on select "Select industry Automotive Adult Agriculture Alcohol, Tobacco & CBD Arts & Craf…" at bounding box center [616, 433] width 459 height 26
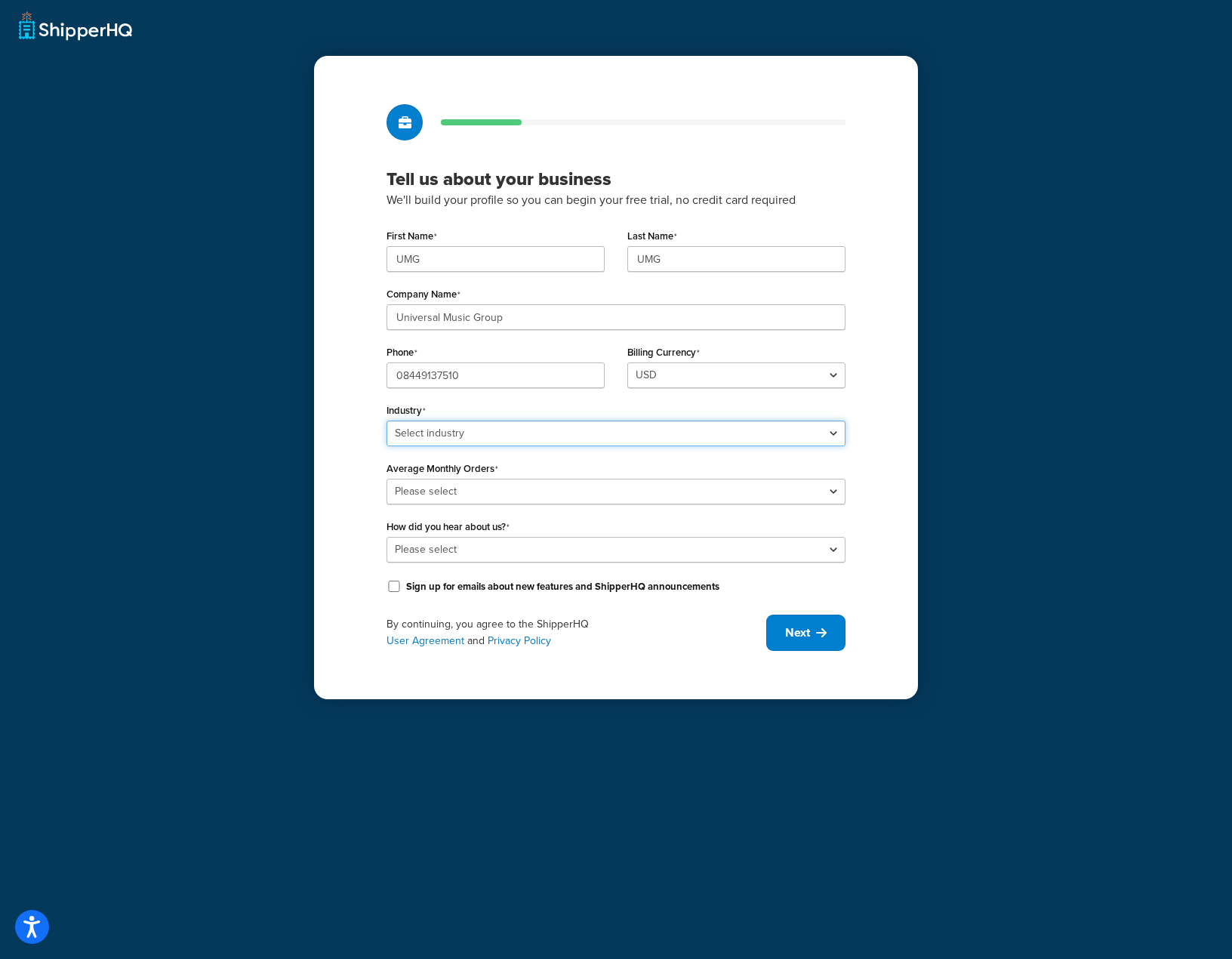
select select "7"
click at [386, 420] on select "Select industry Automotive Adult Agriculture Alcohol, Tobacco & CBD Arts & Craf…" at bounding box center [616, 433] width 459 height 26
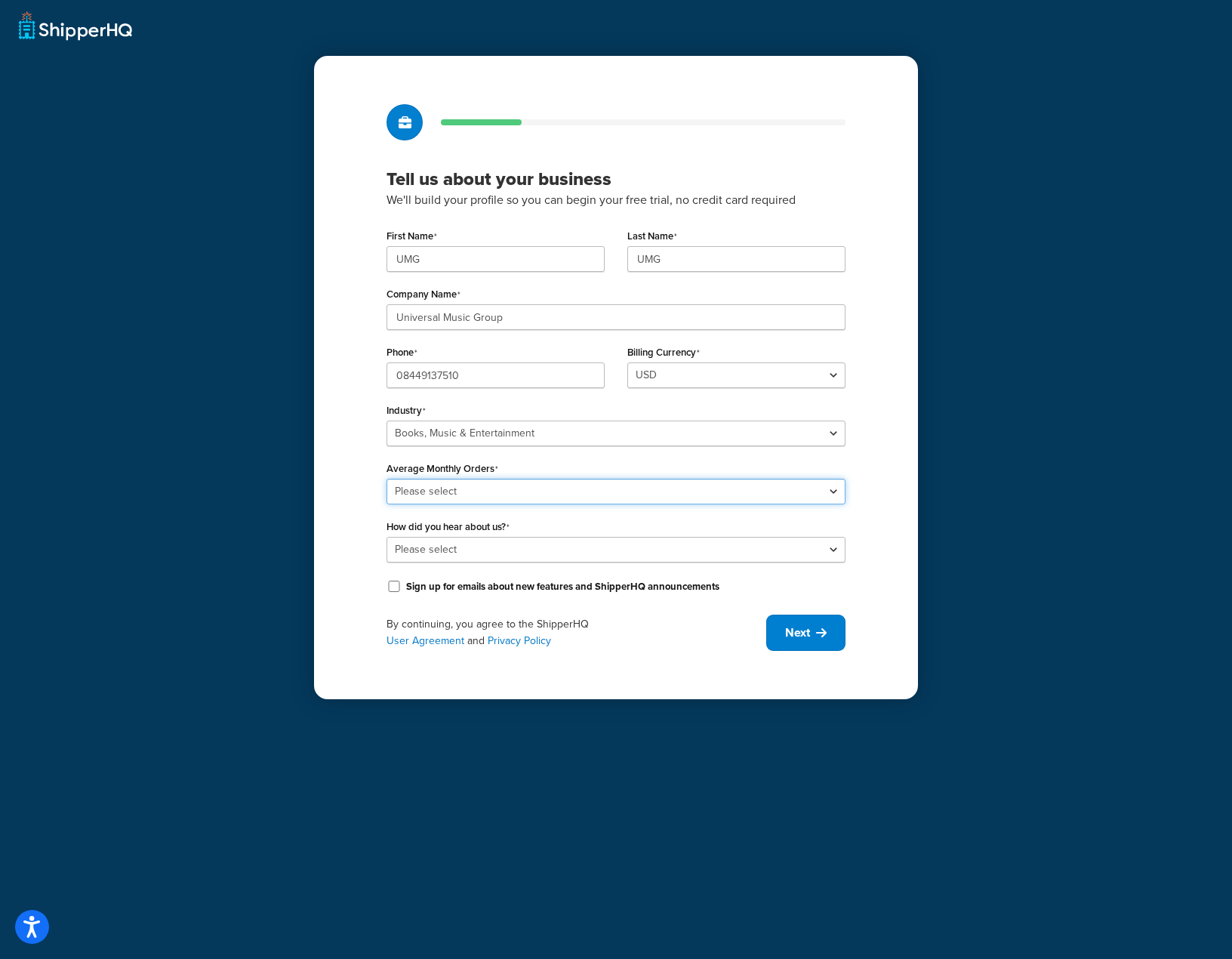
click at [672, 489] on select "Please select 0-500 501-1,000 1,001-10,000 10,001-20,000 Over 20,000" at bounding box center [616, 491] width 459 height 26
select select "5"
click at [386, 479] on select "Please select 0-500 501-1,000 1,001-10,000 10,001-20,000 Over 20,000" at bounding box center [616, 491] width 459 height 26
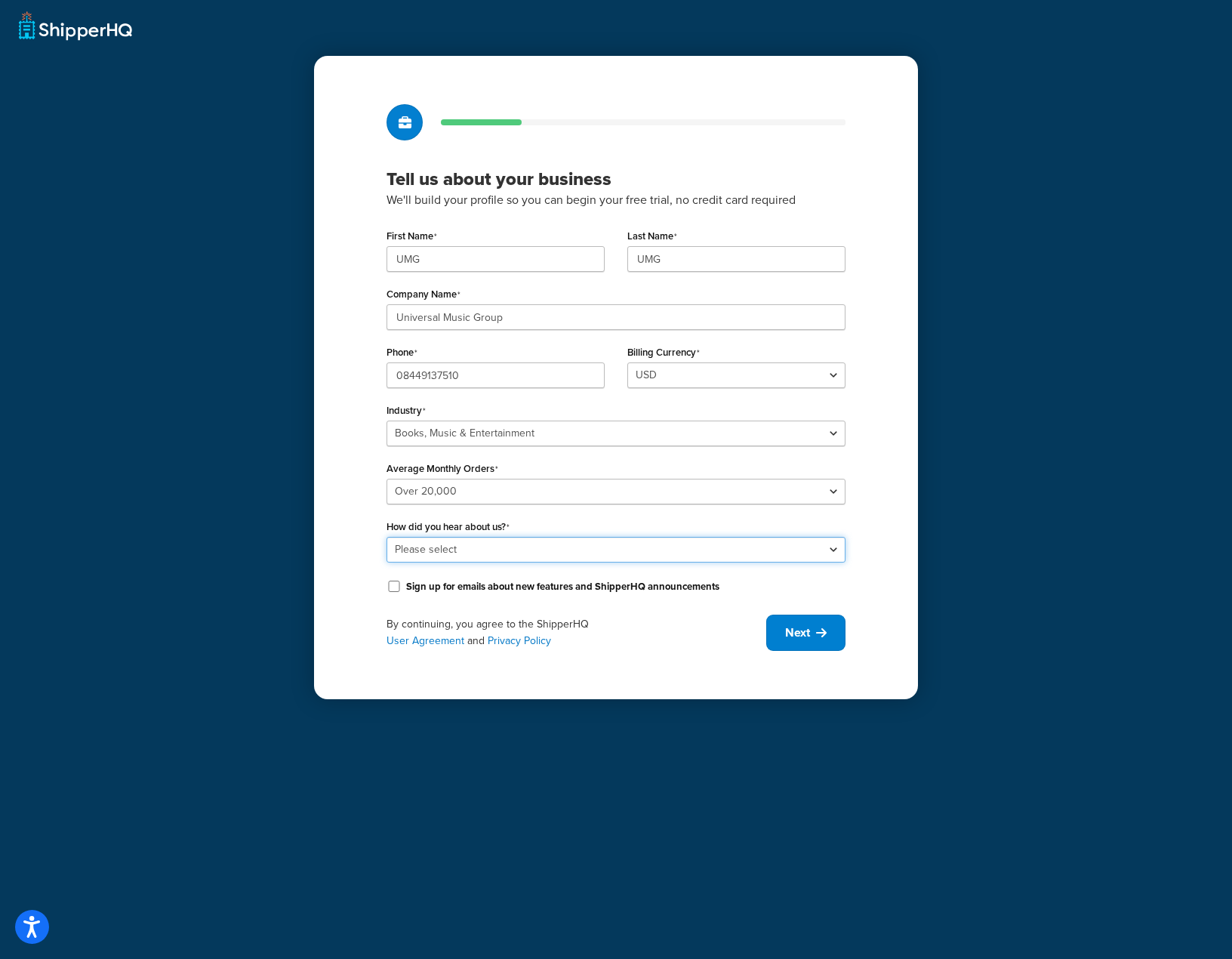
click at [651, 539] on select "Please select Online Search App Store or Marketplace Listing Referred by Agency…" at bounding box center [616, 550] width 459 height 26
select select "10"
click at [386, 537] on select "Please select Online Search App Store or Marketplace Listing Referred by Agency…" at bounding box center [616, 550] width 459 height 26
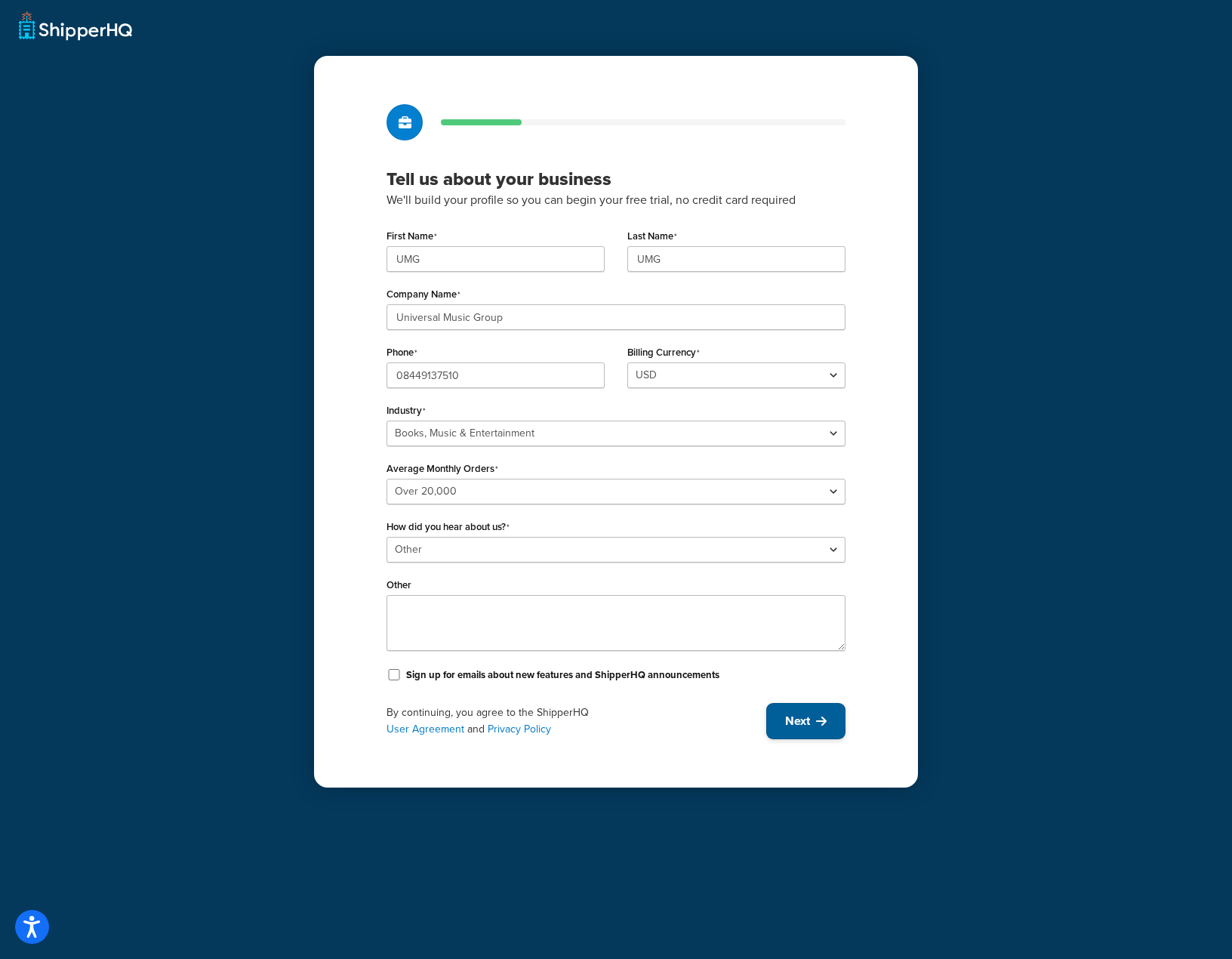
click at [803, 723] on span "Next" at bounding box center [797, 721] width 25 height 17
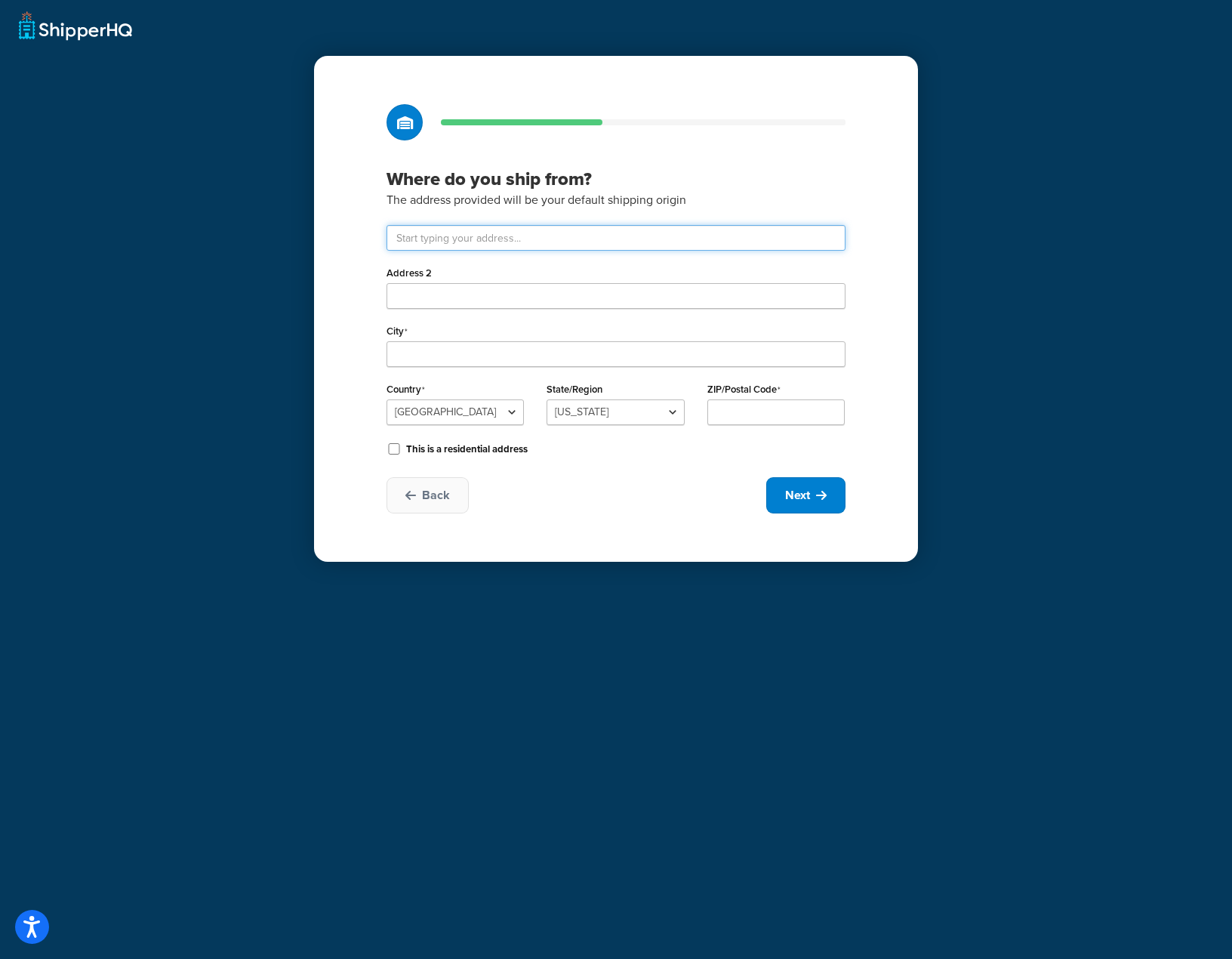
click at [509, 242] on input "text" at bounding box center [616, 238] width 459 height 26
type input "Drayton Field Industrial Estate"
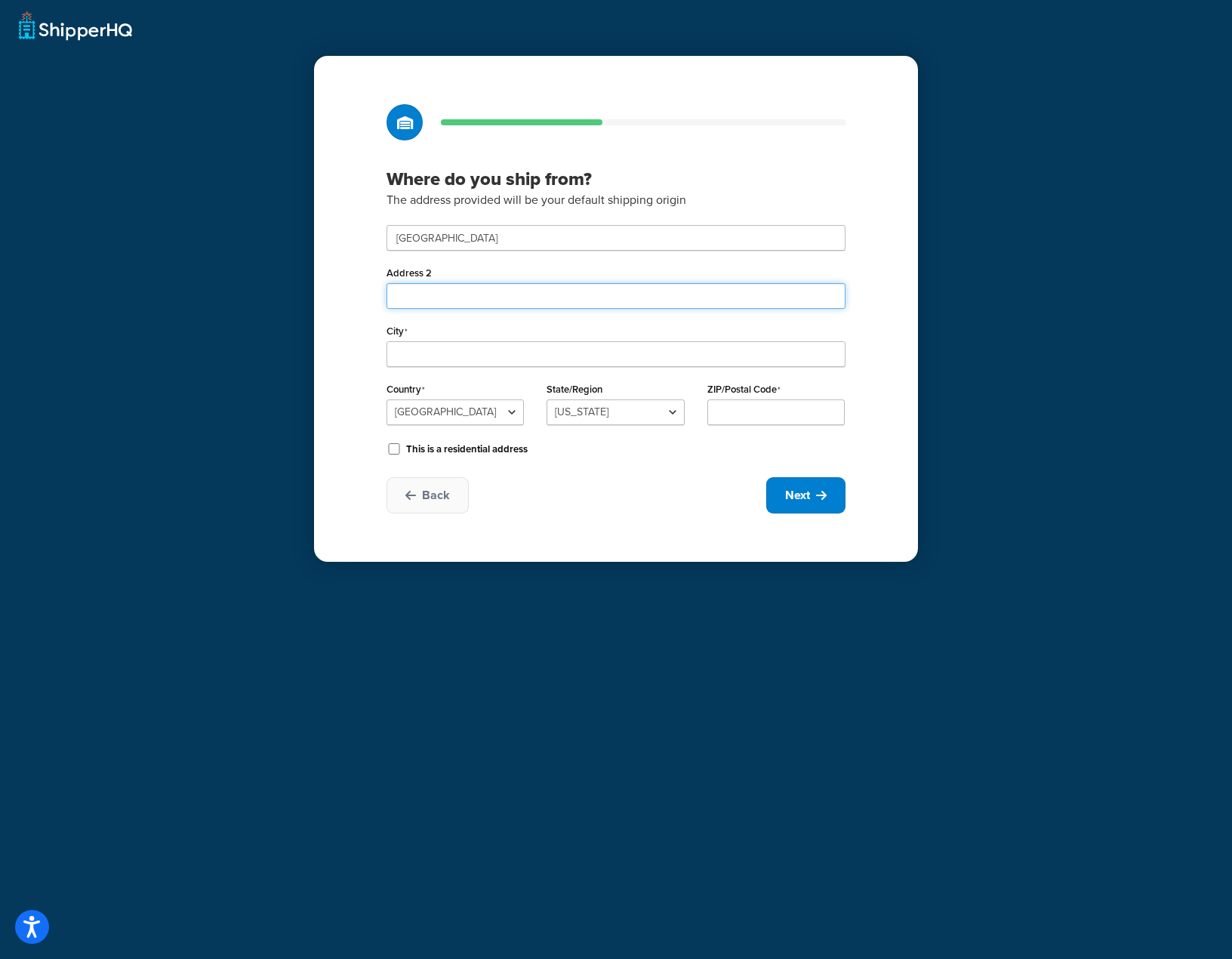
type input "Nasmyth Road"
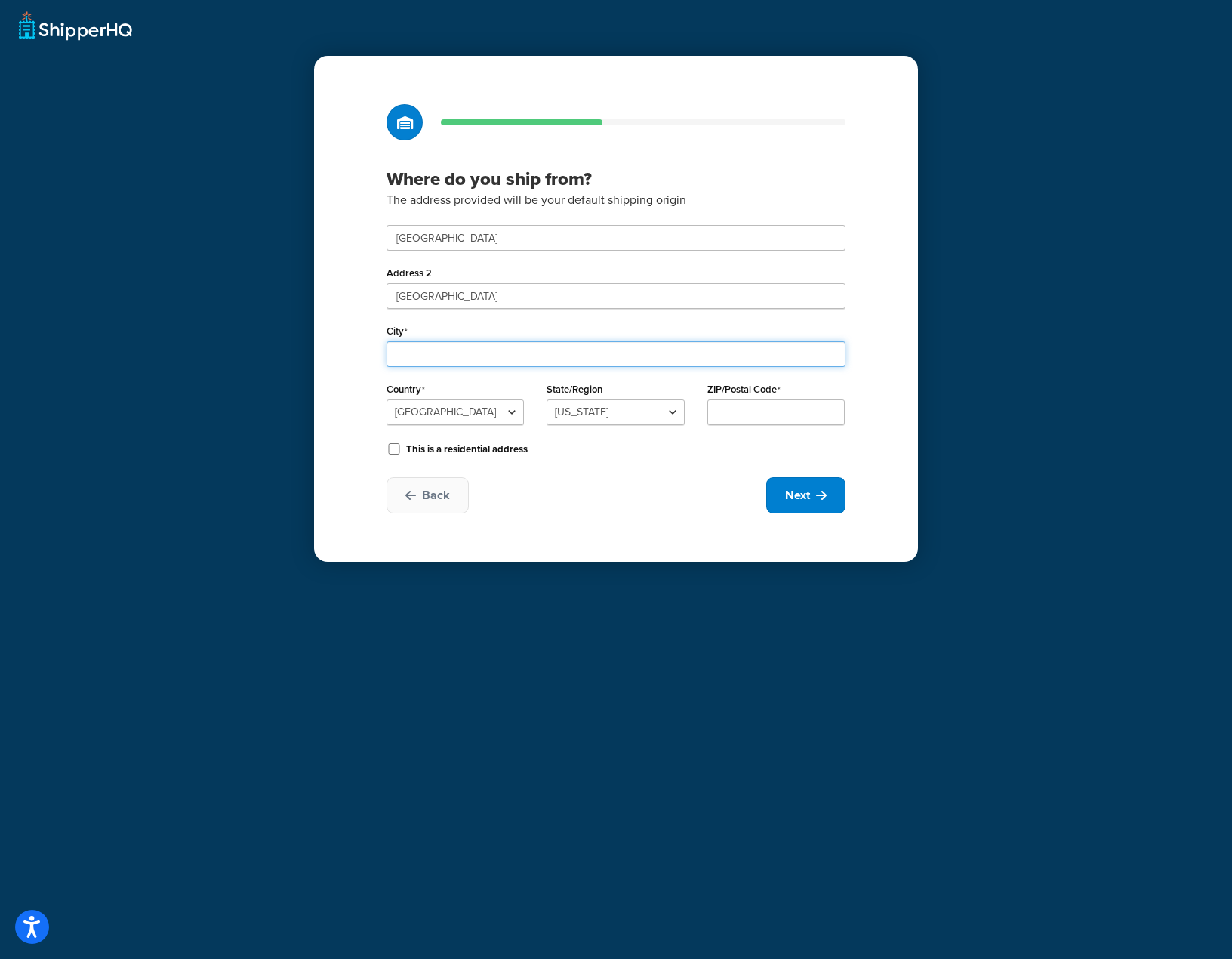
type input "Daventry"
select select "1226"
type input "NN11 8NF"
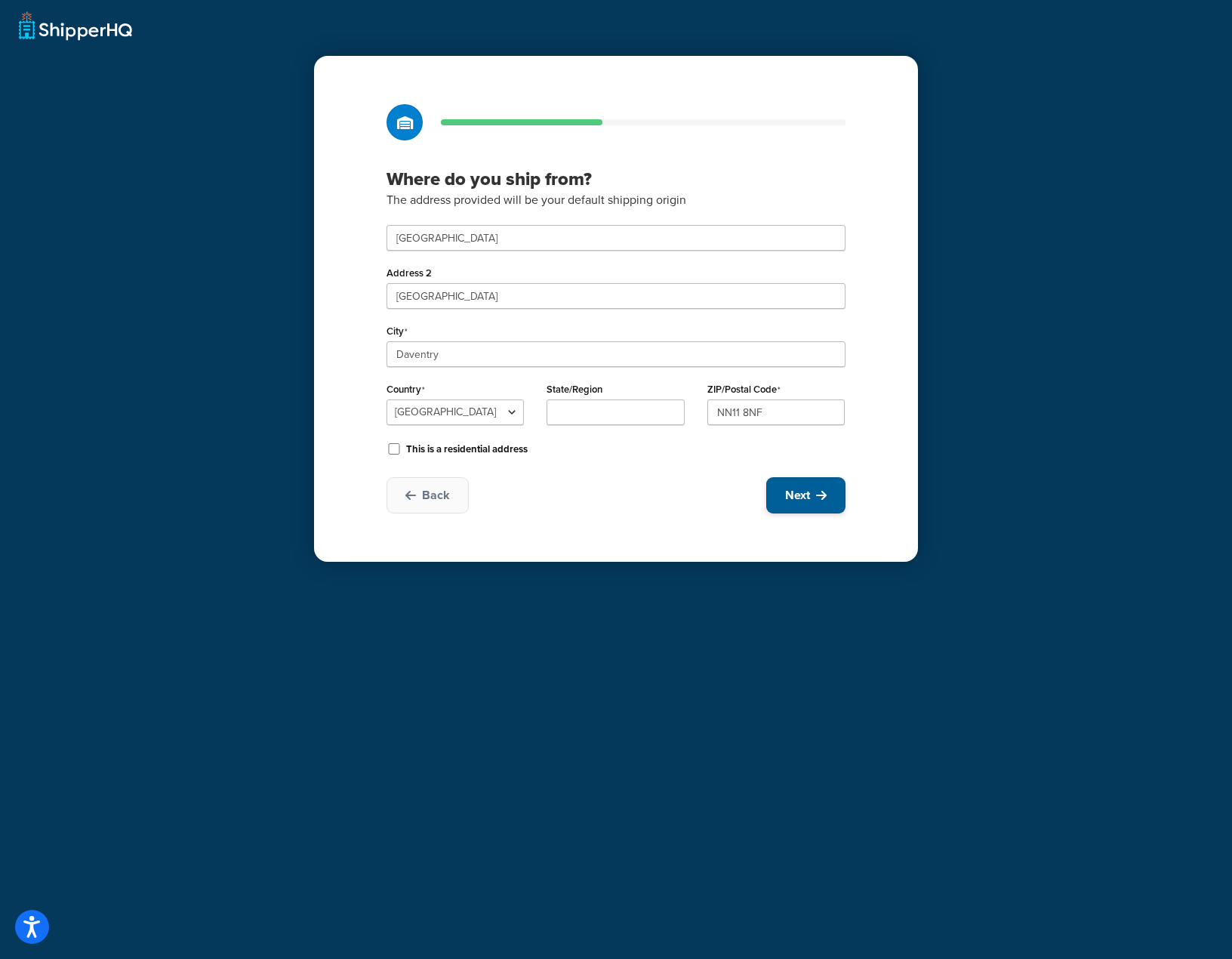
click at [812, 496] on button "Next" at bounding box center [806, 494] width 79 height 36
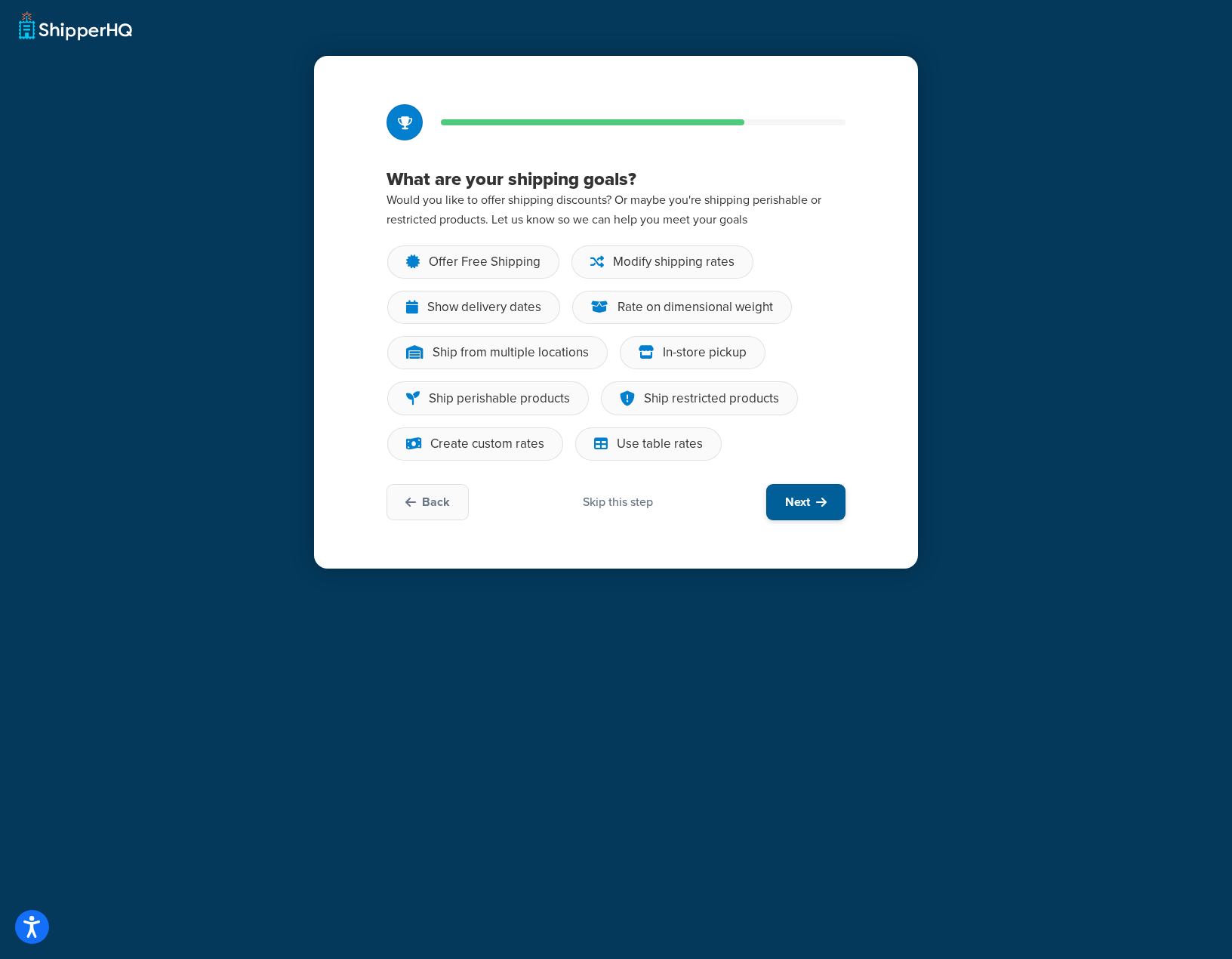
click at [815, 498] on button "Next" at bounding box center [806, 502] width 79 height 36
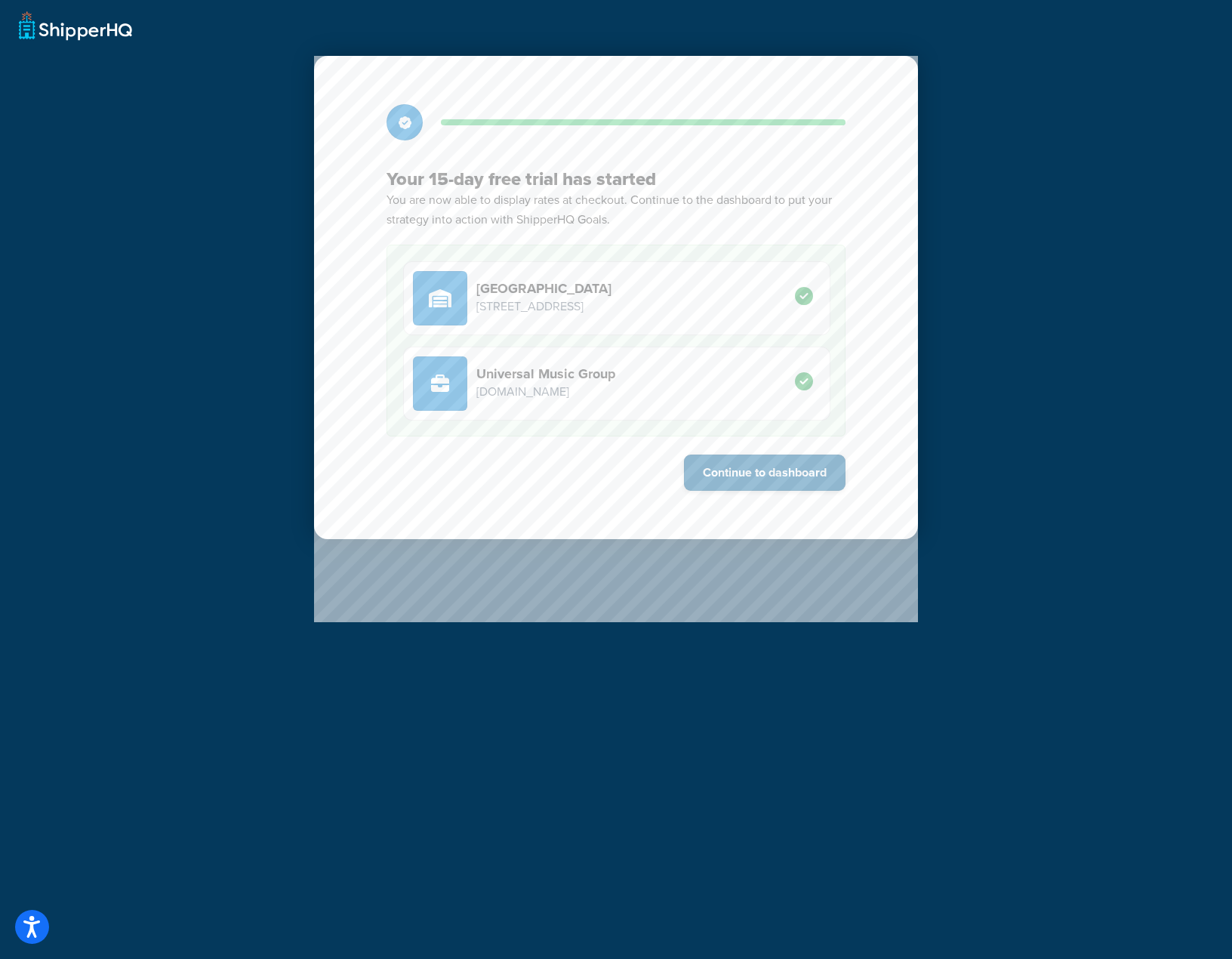
click at [806, 480] on button "Continue to dashboard" at bounding box center [764, 472] width 161 height 36
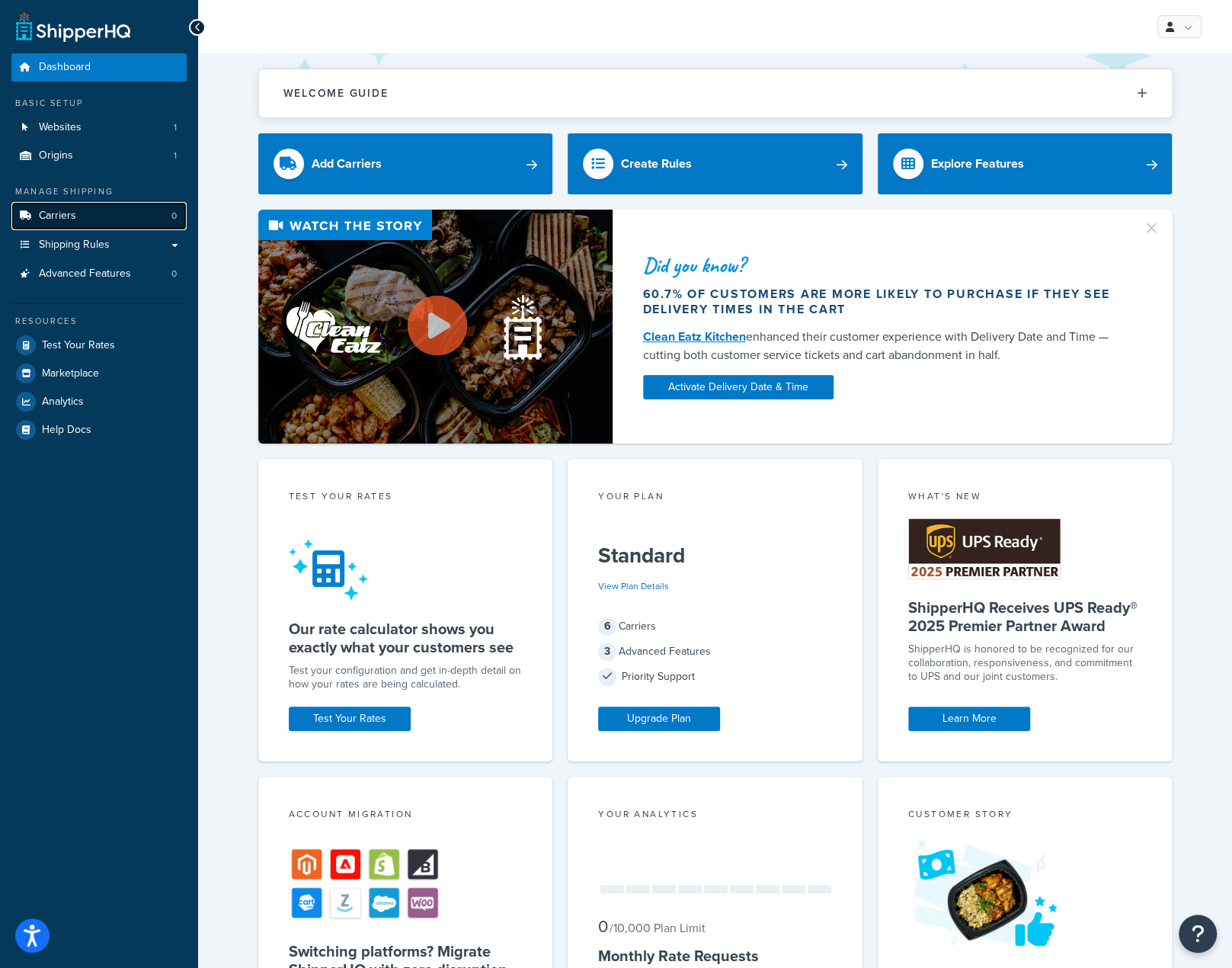
click at [82, 217] on link "Carriers 0" at bounding box center [99, 216] width 175 height 28
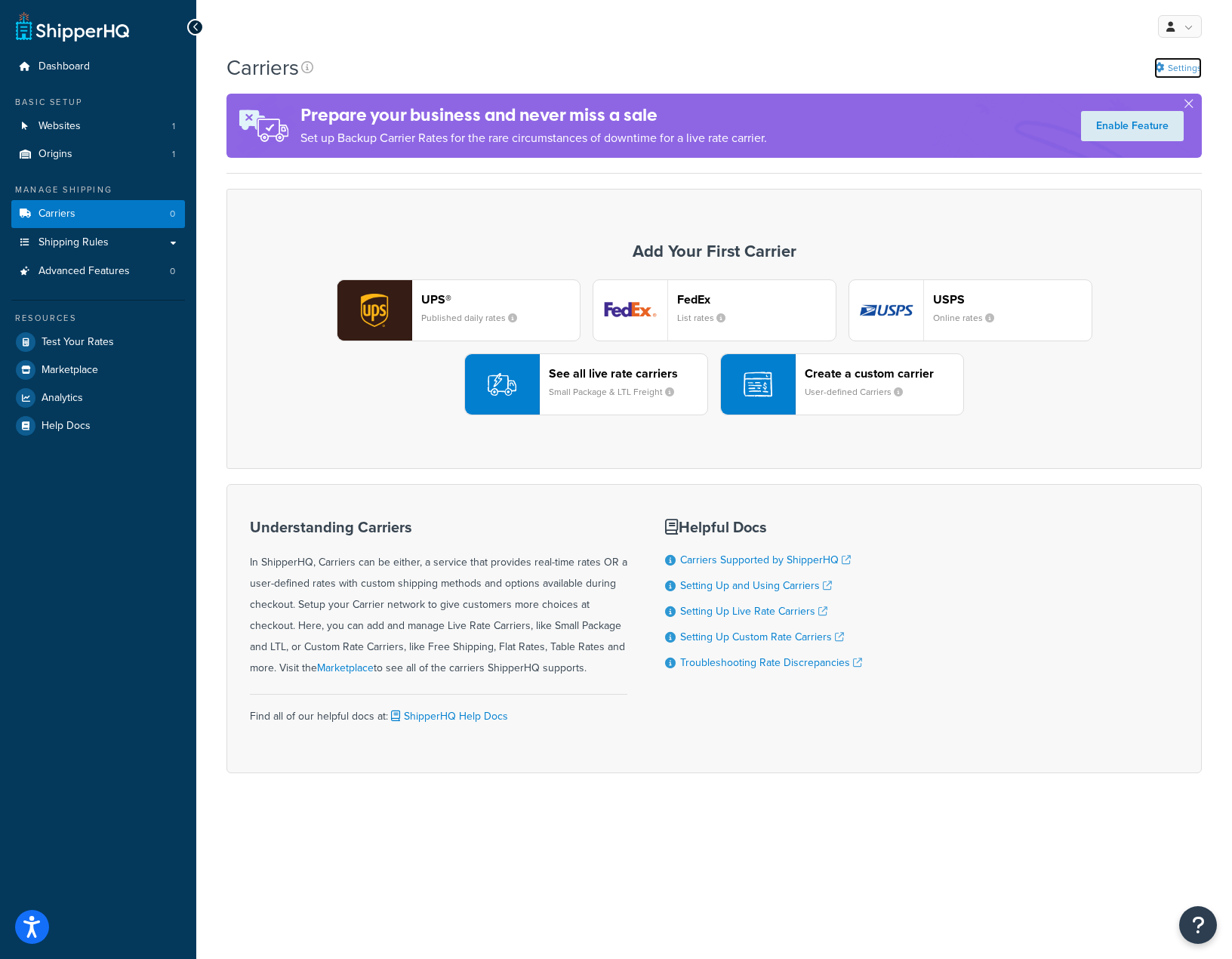
click at [1178, 65] on link "Settings" at bounding box center [1179, 67] width 48 height 21
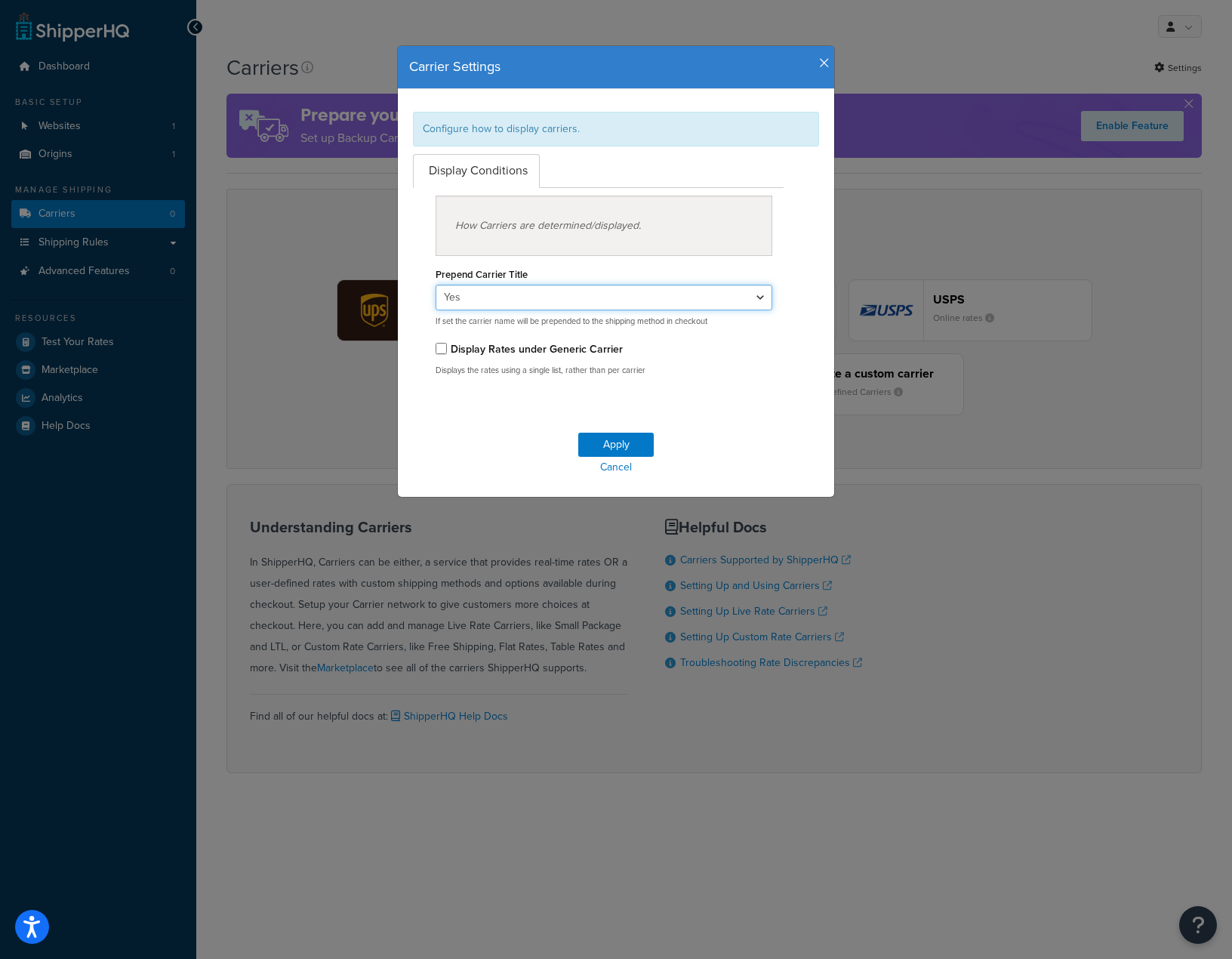
click at [758, 294] on select "Yes No" at bounding box center [603, 298] width 337 height 26
select select "false"
click at [435, 285] on select "Yes No" at bounding box center [603, 298] width 337 height 26
click at [610, 446] on button "Apply" at bounding box center [616, 444] width 76 height 24
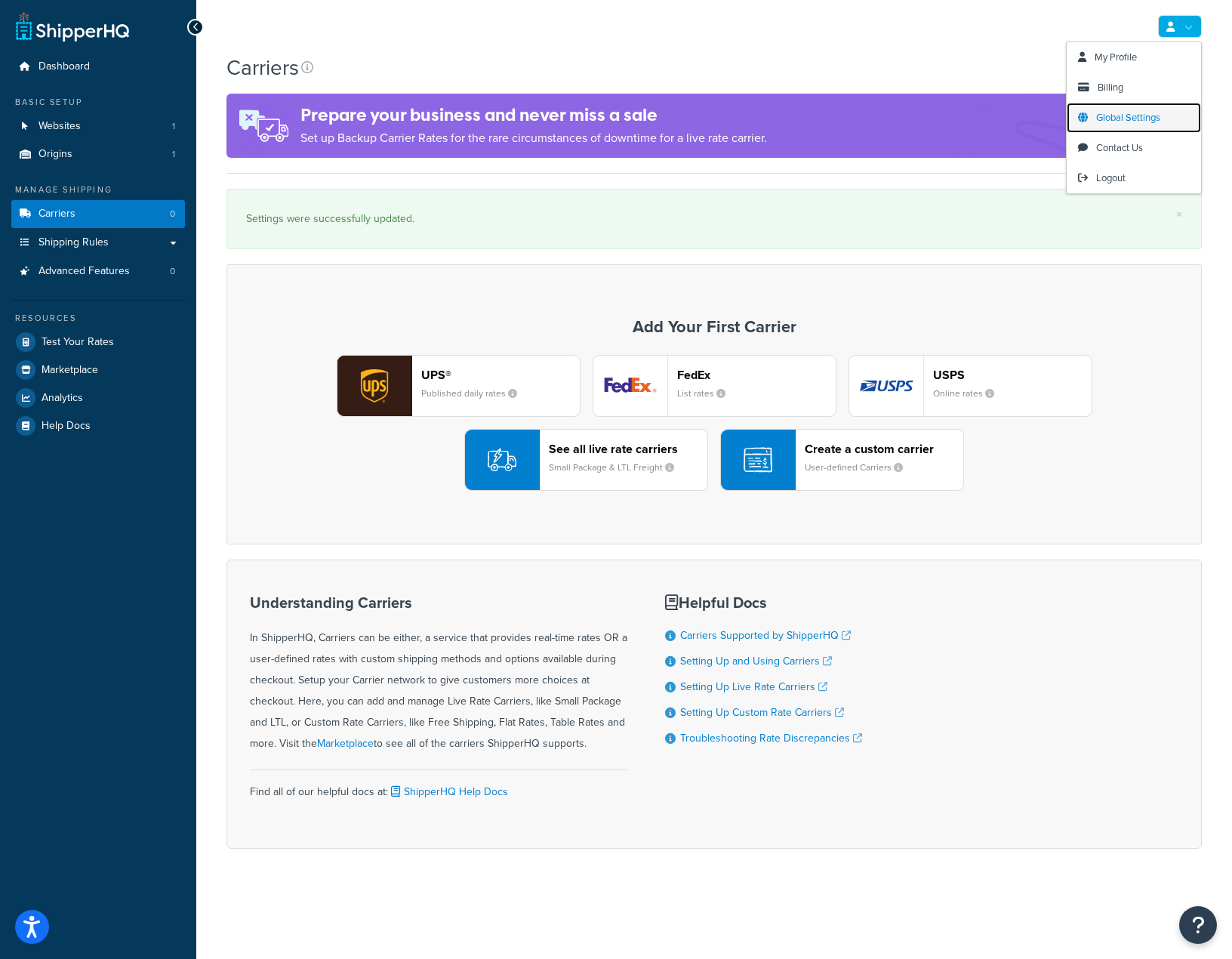
click at [1148, 119] on span "Global Settings" at bounding box center [1129, 118] width 65 height 15
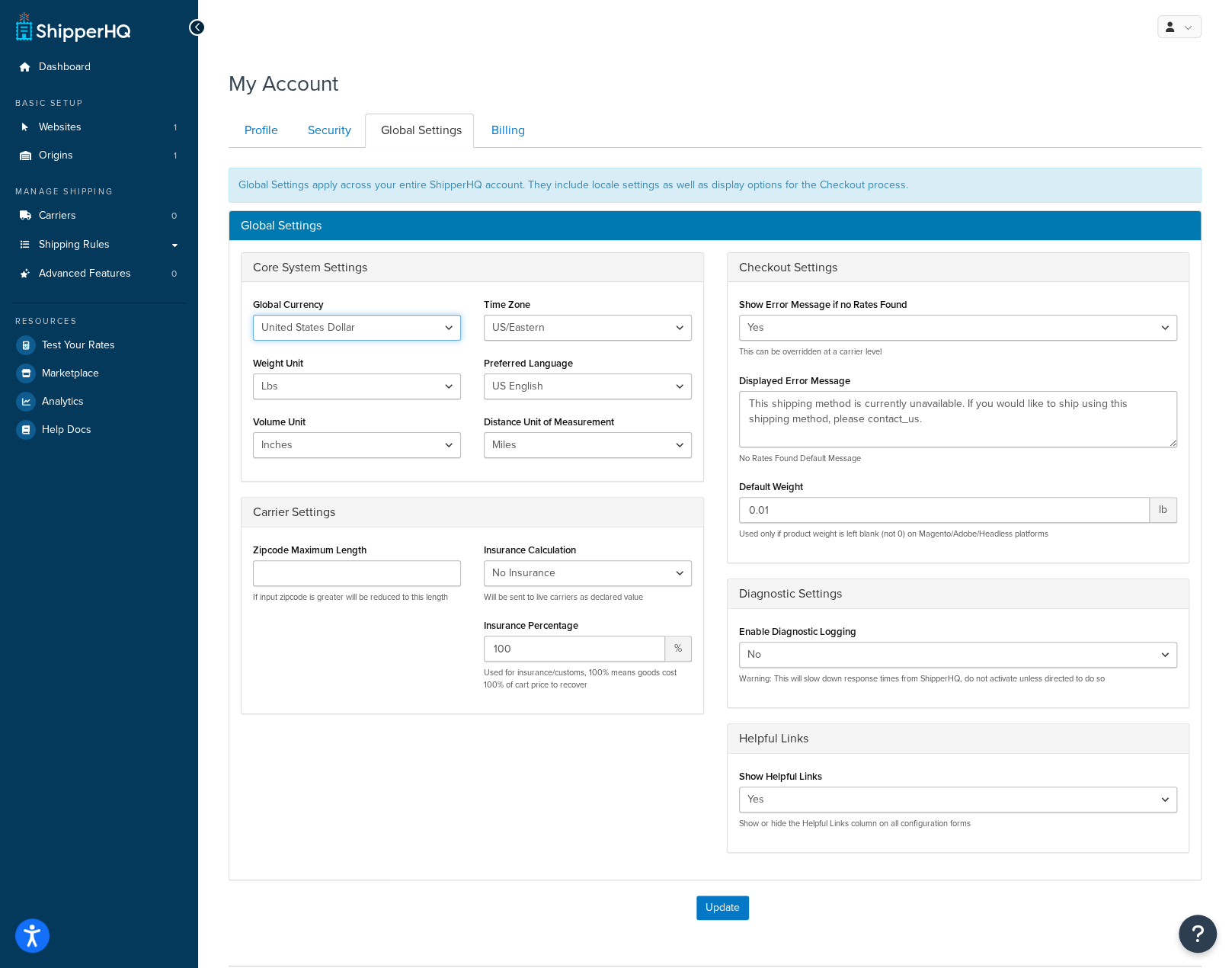
click at [452, 323] on select "United States Dollar Euro British Pound Australian Dollar Canadian Dollar Japan…" at bounding box center [356, 328] width 208 height 26
select select "GBP"
click at [253, 315] on select "United States Dollar Euro British Pound Australian Dollar Canadian Dollar Japan…" at bounding box center [356, 328] width 208 height 26
click at [540, 321] on select "[GEOGRAPHIC_DATA]/[US_STATE] [GEOGRAPHIC_DATA]/[US_STATE] [GEOGRAPHIC_DATA]/[GE…" at bounding box center [587, 328] width 208 height 26
select select "Europe/[GEOGRAPHIC_DATA]"
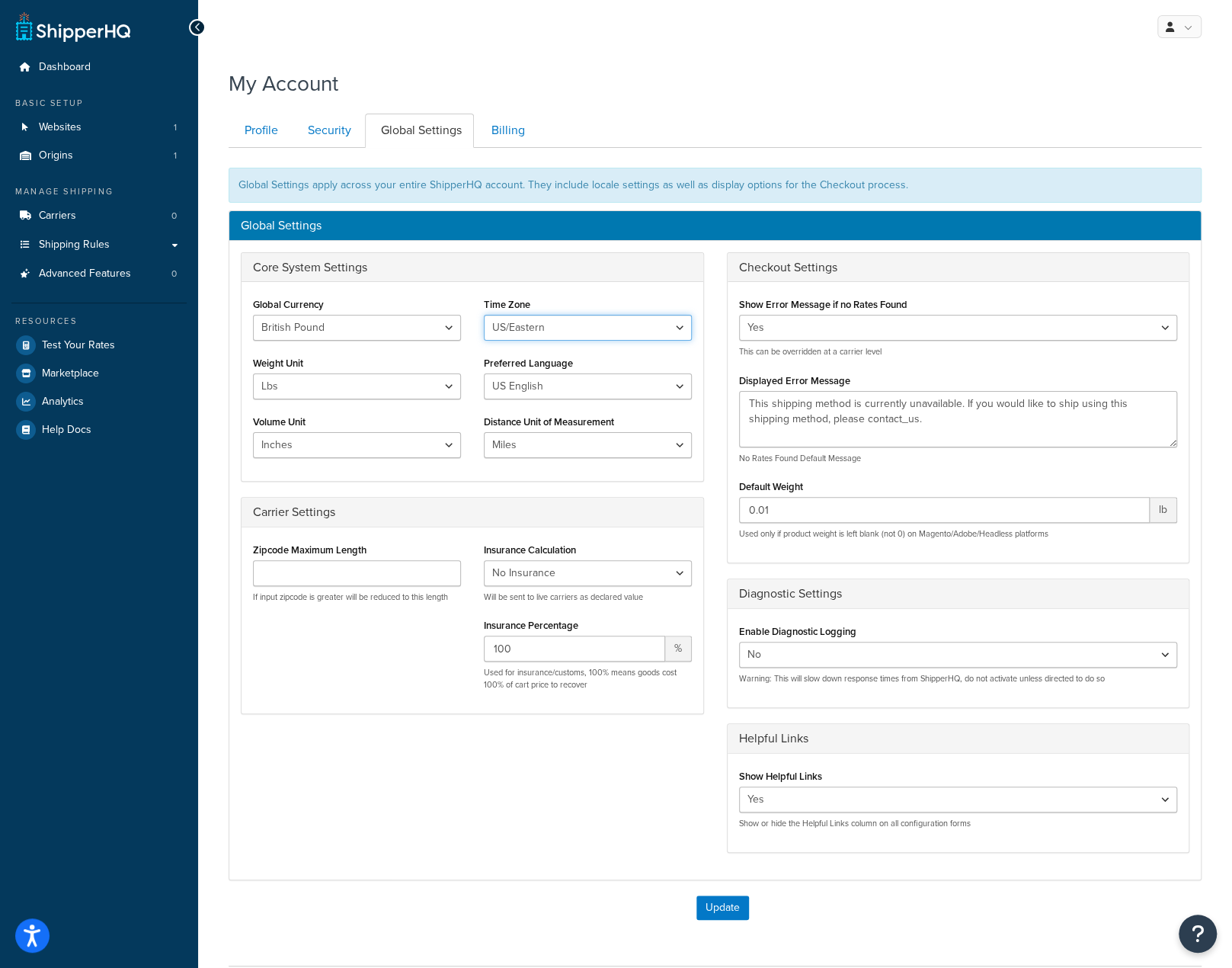
click at [484, 315] on select "[GEOGRAPHIC_DATA]/[US_STATE] [GEOGRAPHIC_DATA]/[US_STATE] [GEOGRAPHIC_DATA]/[GE…" at bounding box center [587, 328] width 208 height 26
click at [449, 388] on select "Lbs Kgs" at bounding box center [356, 386] width 208 height 26
select select "kg"
click at [253, 373] on select "Lbs Kgs" at bounding box center [356, 386] width 208 height 26
click at [521, 387] on select "US English British English" at bounding box center [587, 386] width 208 height 26
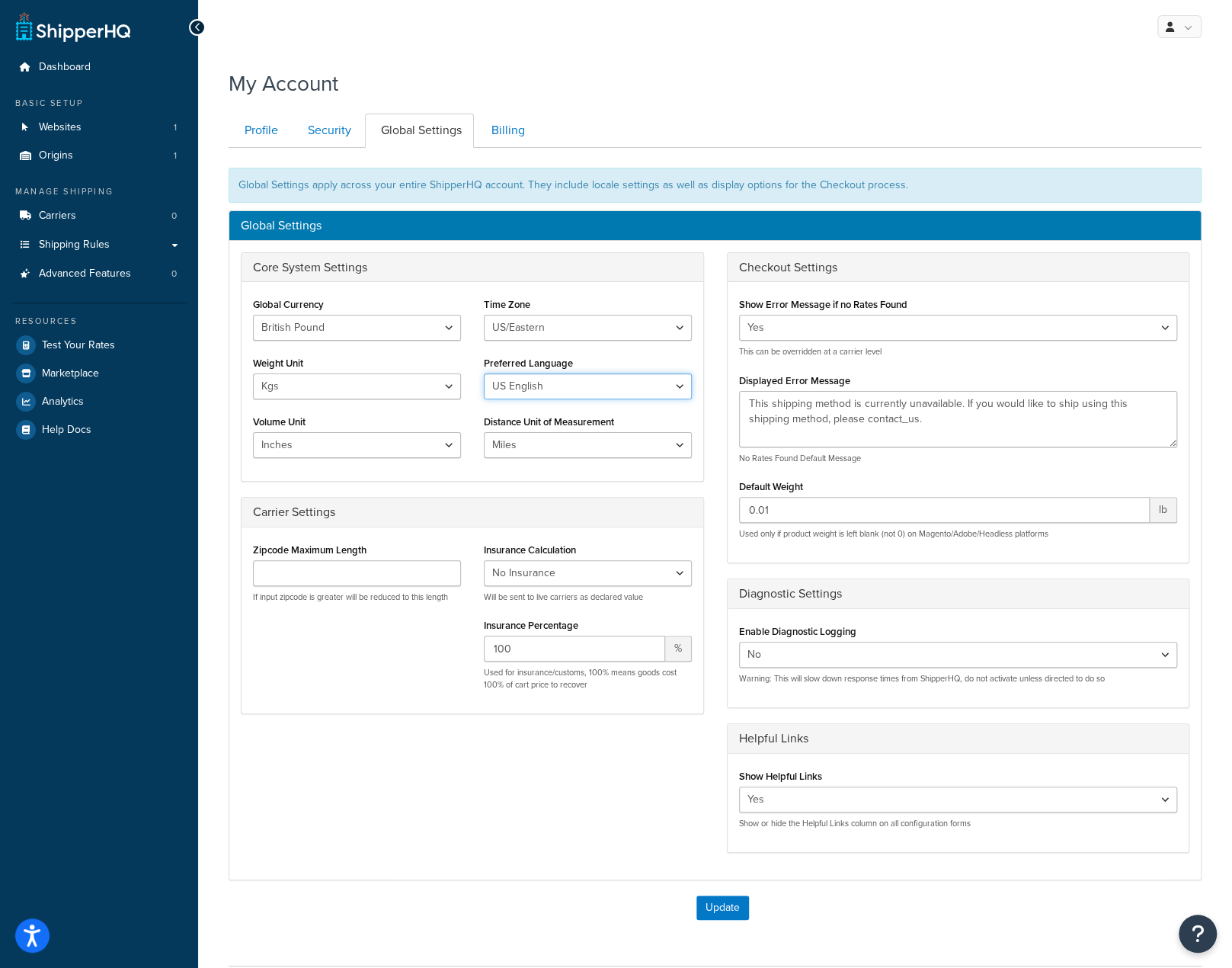
select select "en-[GEOGRAPHIC_DATA]"
click at [484, 373] on select "US English British English" at bounding box center [587, 386] width 208 height 26
click at [435, 446] on select "Inches Centimetres Feet Yards Metres" at bounding box center [356, 445] width 208 height 26
select select "cm"
click at [253, 432] on select "Inches Centimetres Feet Yards Metres" at bounding box center [356, 445] width 208 height 26
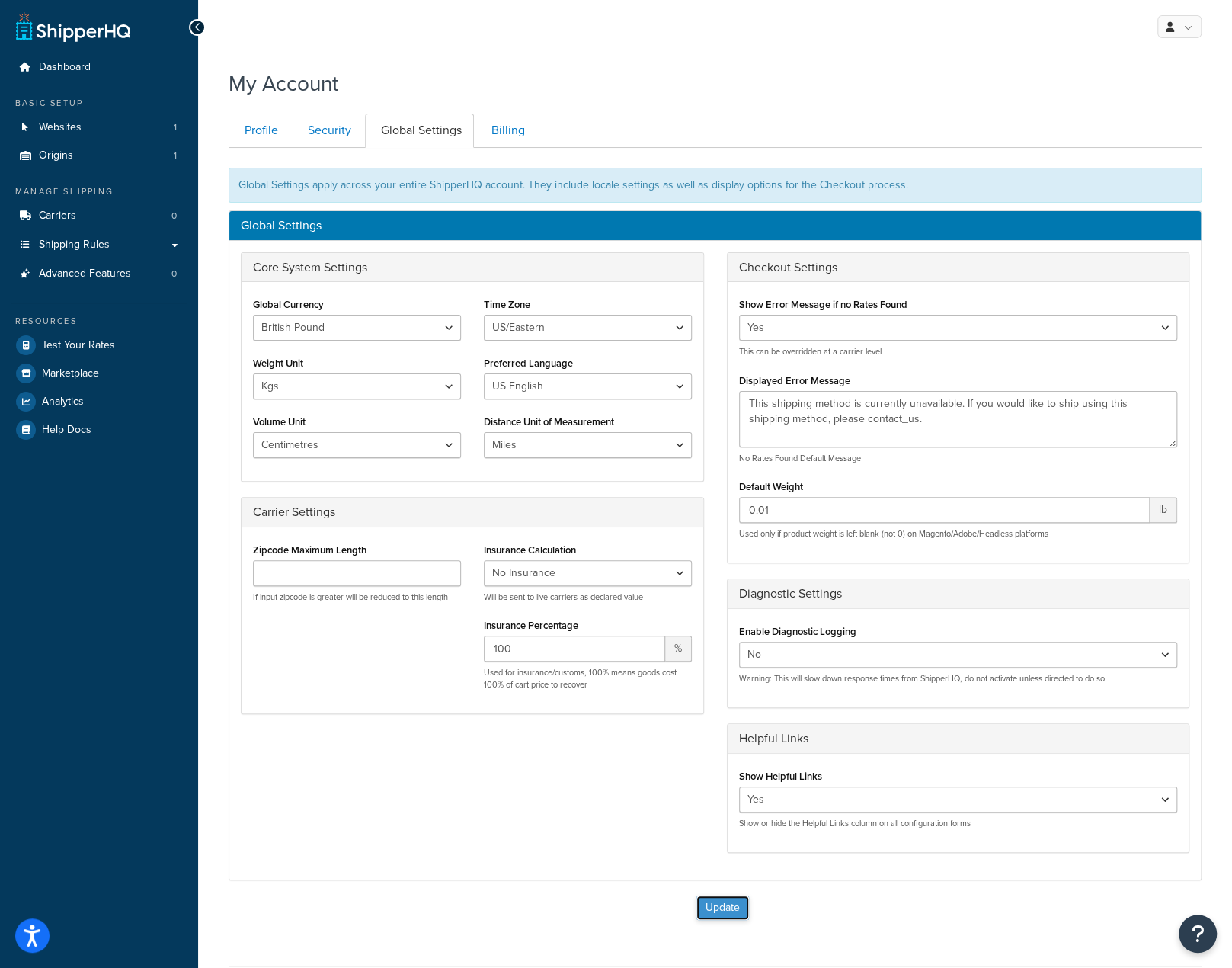
click at [732, 897] on button "Update" at bounding box center [722, 908] width 52 height 24
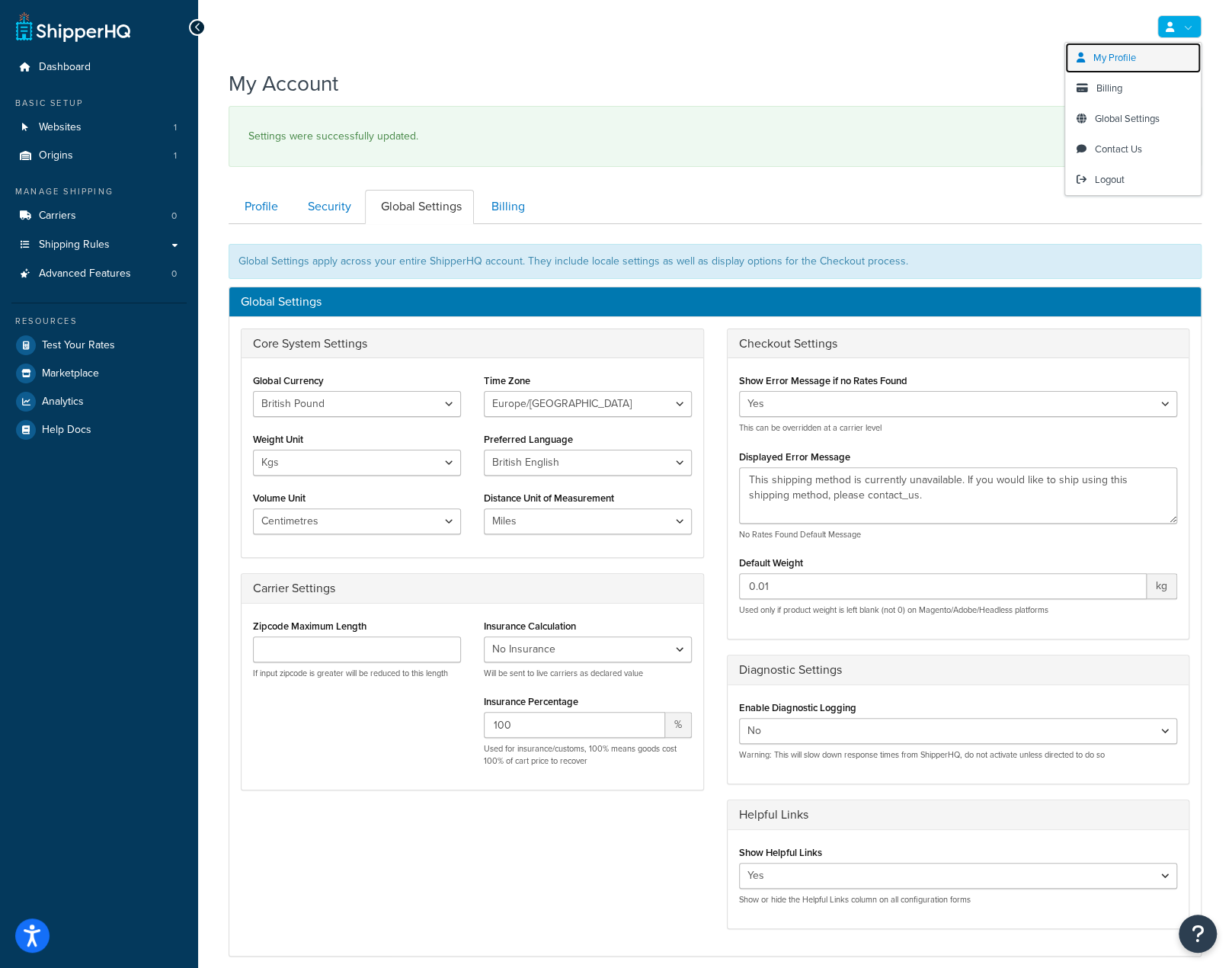
click at [1125, 54] on span "My Profile" at bounding box center [1115, 58] width 43 height 15
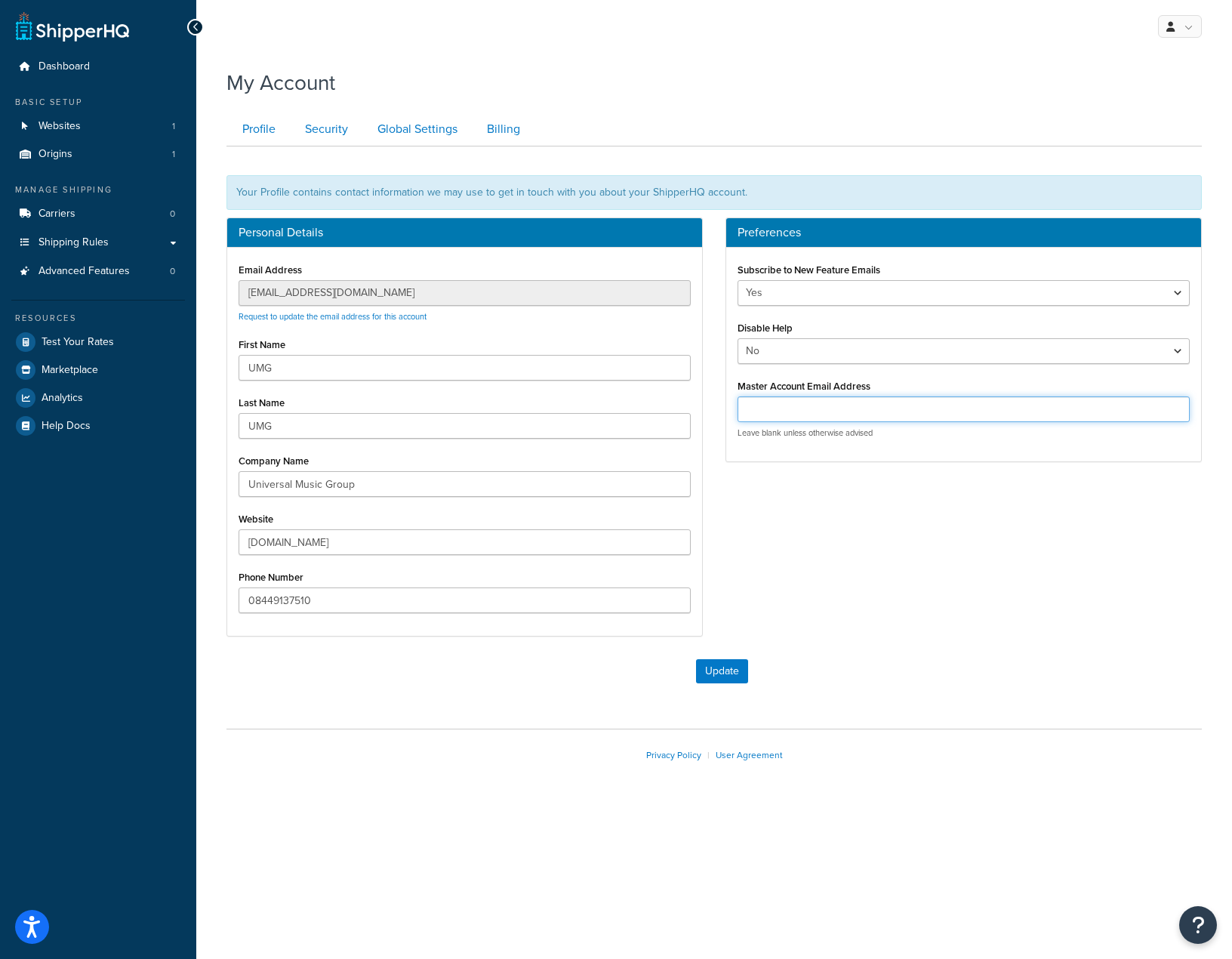
click at [884, 406] on input "Master Account Email Address" at bounding box center [964, 409] width 452 height 26
paste input "[EMAIL_ADDRESS][DOMAIN_NAME]"
type input "[EMAIL_ADDRESS][DOMAIN_NAME]"
click at [707, 668] on button "Update" at bounding box center [722, 671] width 52 height 24
